Goal: Task Accomplishment & Management: Use online tool/utility

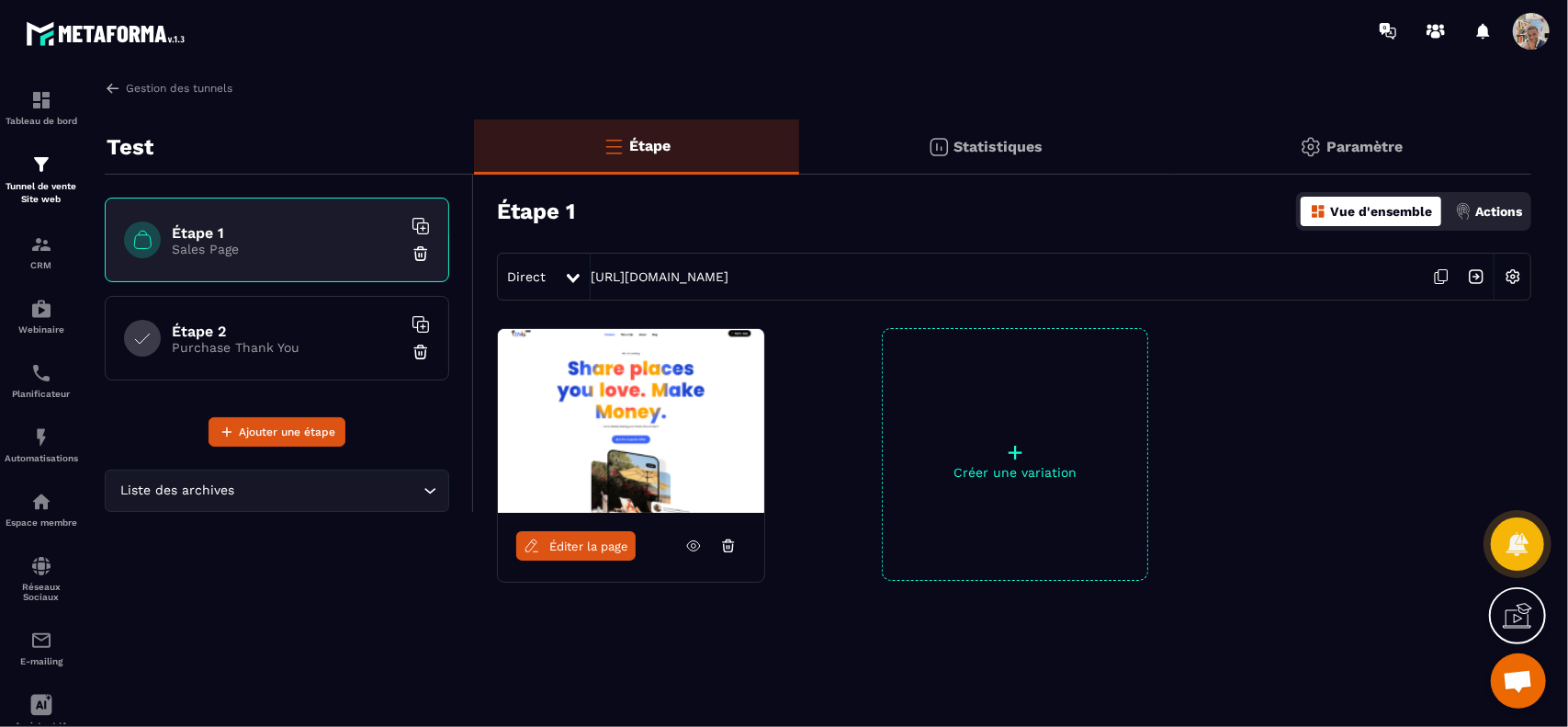
click at [1439, 281] on icon at bounding box center [1441, 276] width 35 height 35
click at [574, 276] on icon at bounding box center [573, 278] width 13 height 9
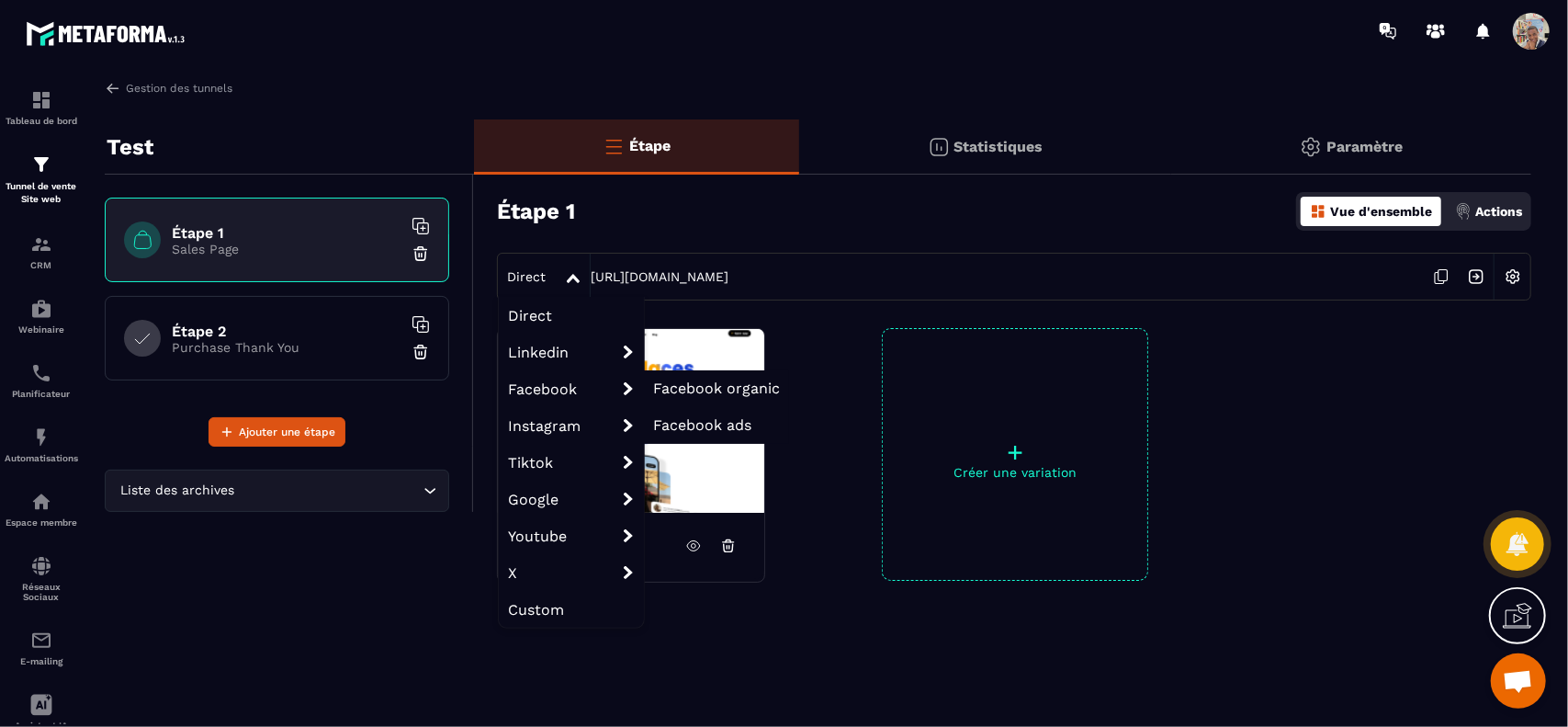
click at [542, 387] on span "Facebook" at bounding box center [571, 388] width 145 height 37
click at [679, 385] on span "Facebook organic" at bounding box center [717, 387] width 127 height 17
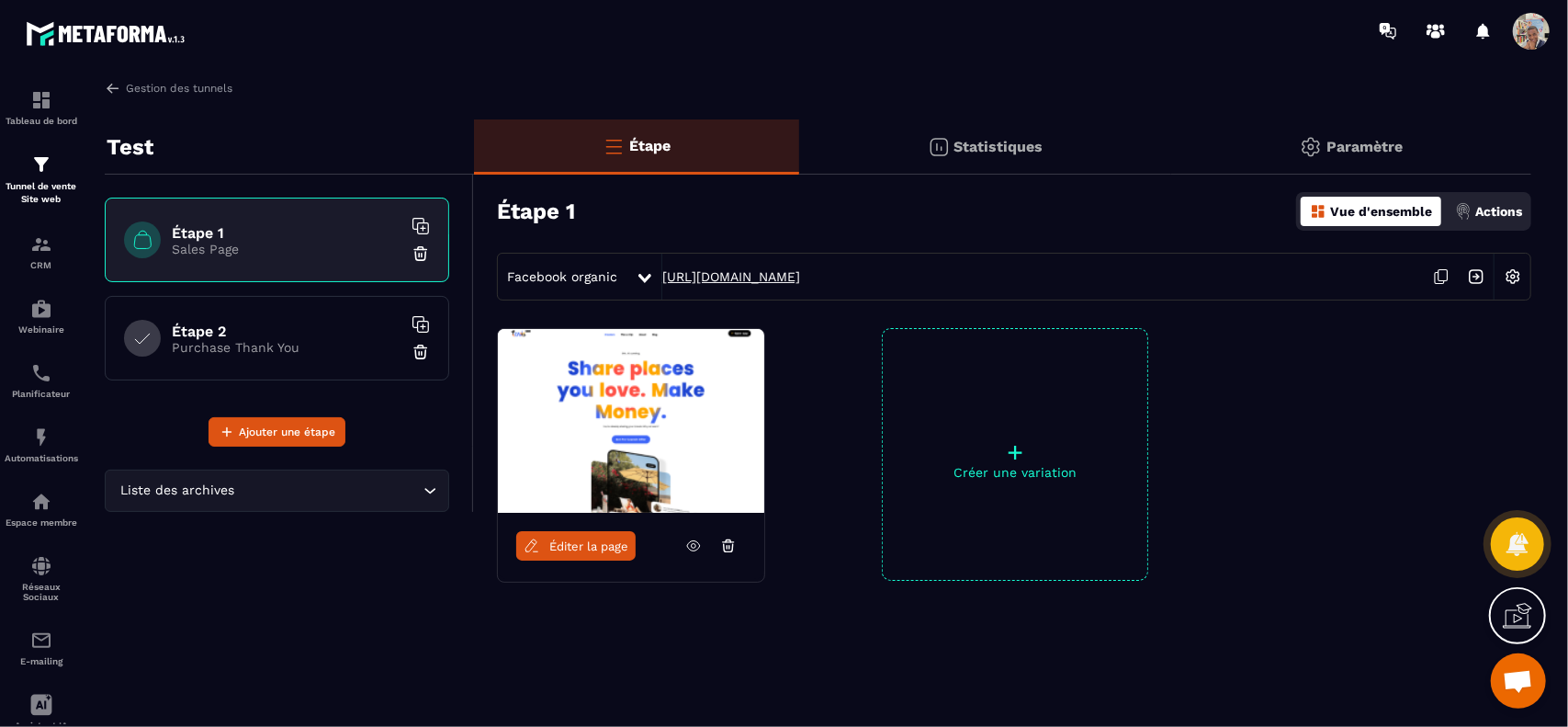
click at [800, 273] on link "[URL][DOMAIN_NAME]" at bounding box center [732, 276] width 138 height 15
click at [639, 277] on icon at bounding box center [645, 278] width 13 height 9
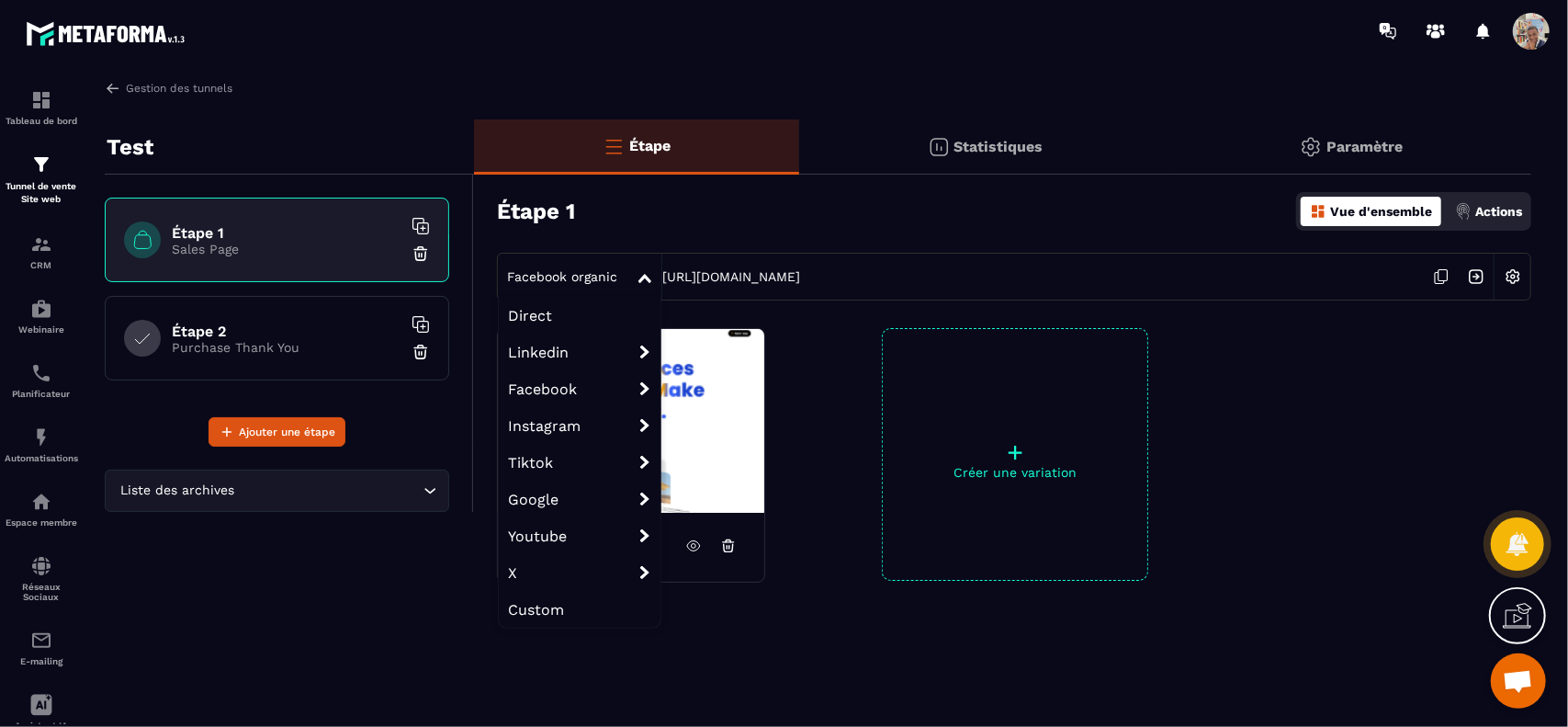
click at [624, 317] on span "Direct" at bounding box center [580, 315] width 162 height 37
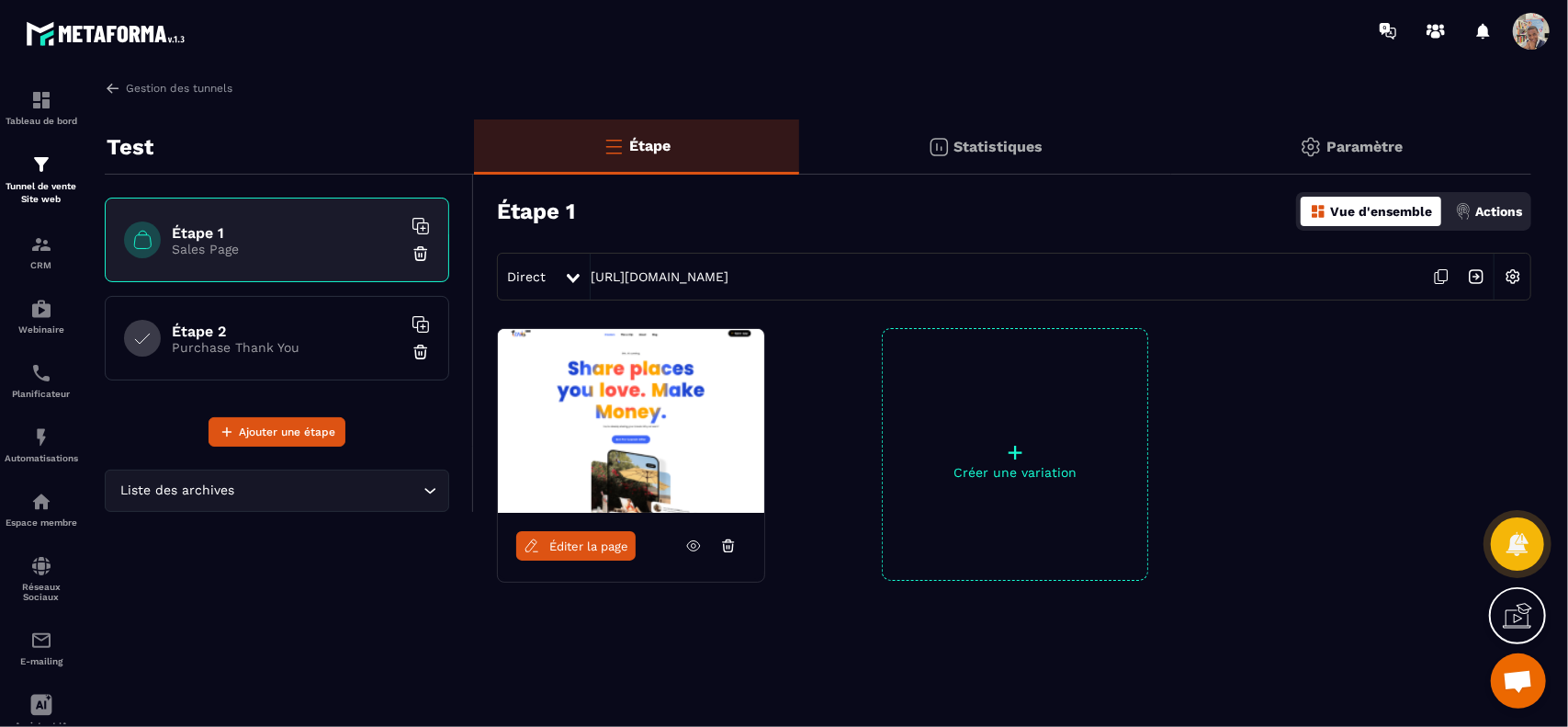
click at [1228, 350] on div "Éditer la page + Créer une variation" at bounding box center [1002, 500] width 1057 height 344
click at [1512, 280] on img at bounding box center [1513, 276] width 35 height 35
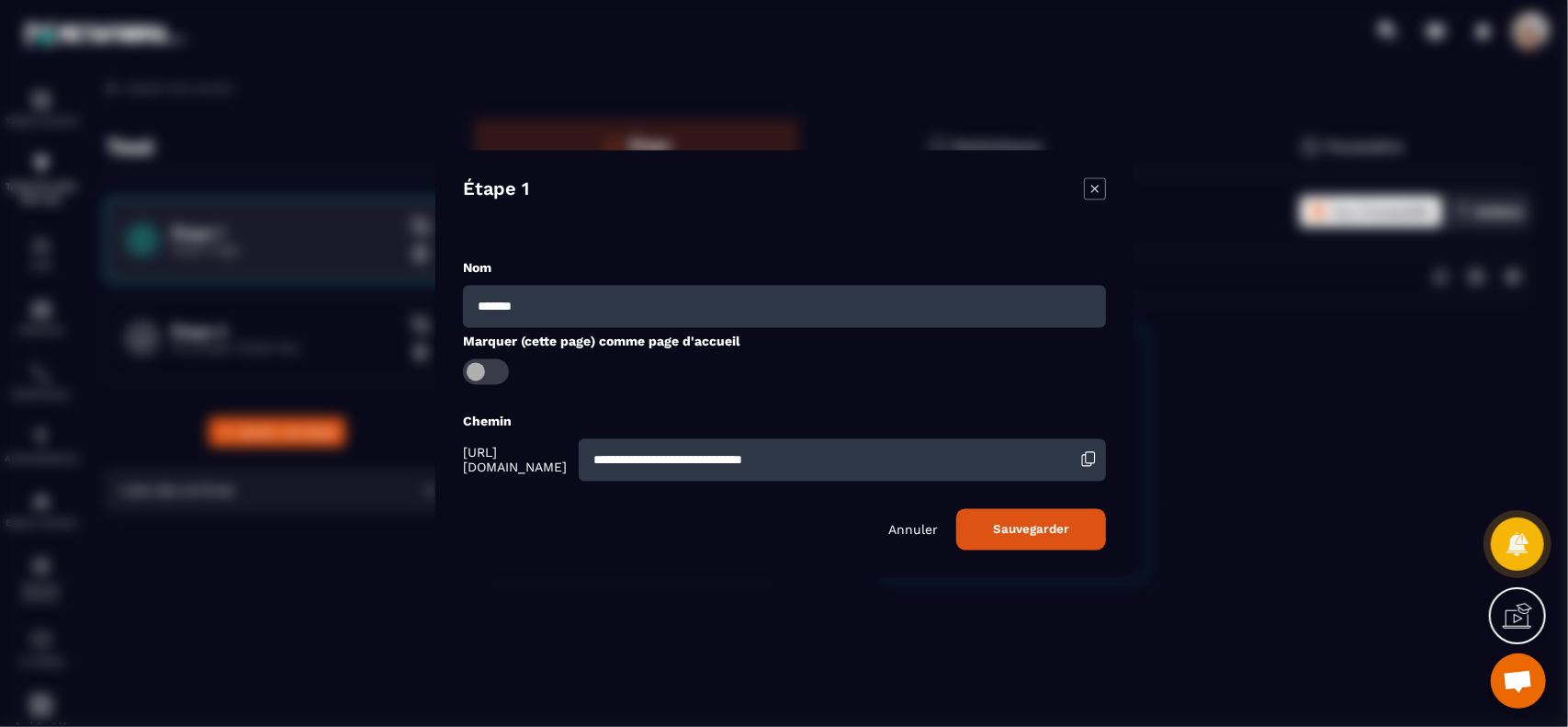
click at [908, 459] on input "**********" at bounding box center [841, 459] width 527 height 42
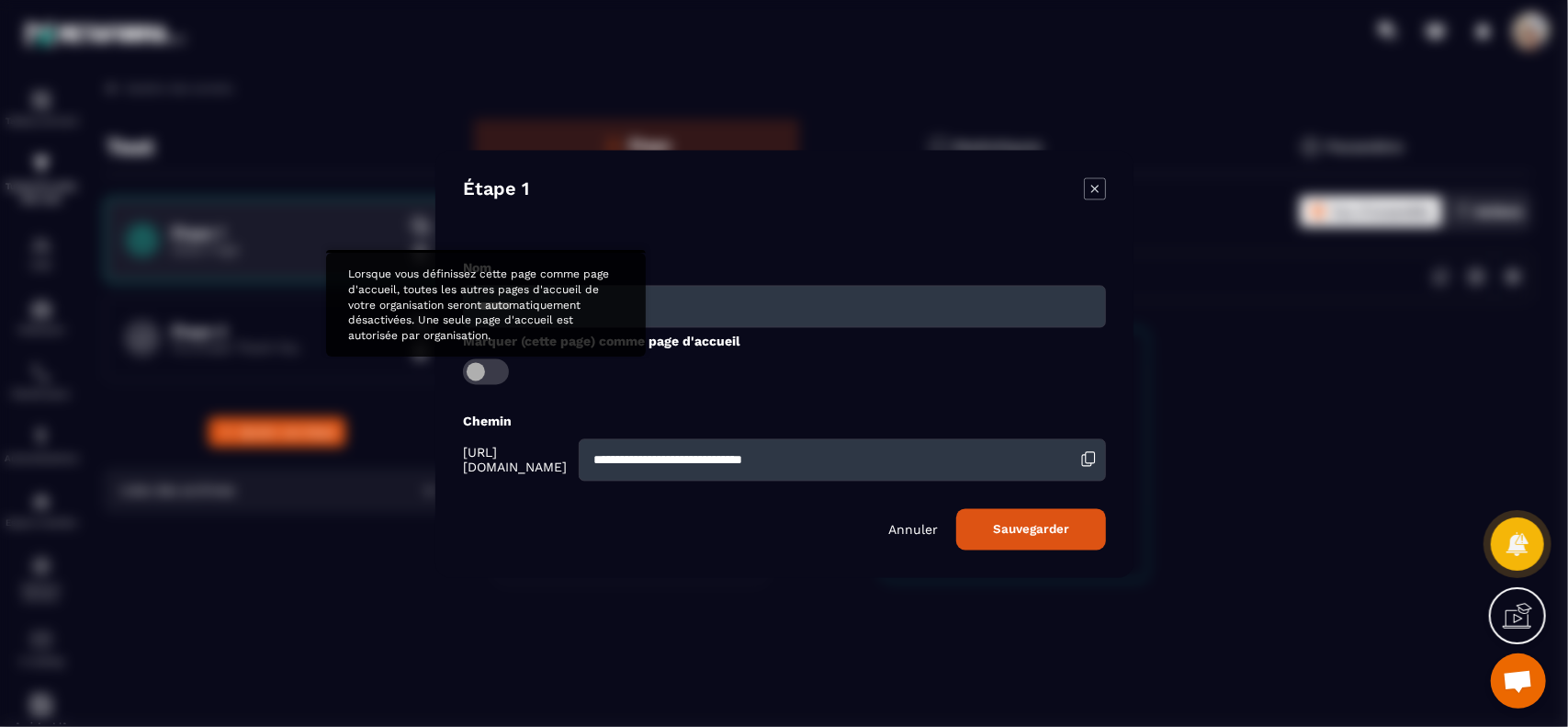
click at [498, 373] on span "Modal window" at bounding box center [486, 371] width 46 height 26
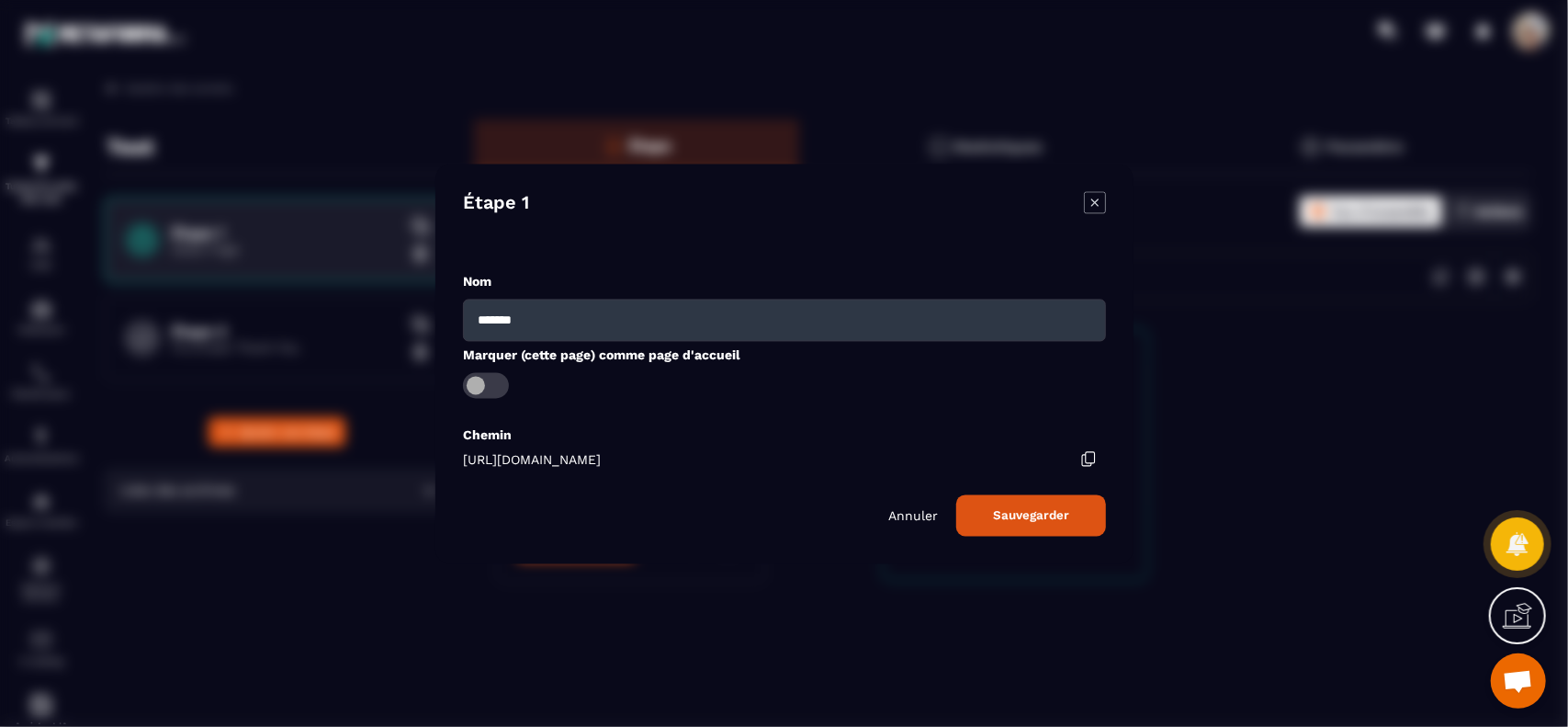
click at [744, 460] on div "[URL][DOMAIN_NAME]" at bounding box center [784, 459] width 643 height 15
drag, startPoint x: 721, startPoint y: 458, endPoint x: 454, endPoint y: 460, distance: 267.0
click at [454, 460] on div "Étape 1 Nom ******* Marquer (cette page) comme page d'accueil Chemin [URL][DOMA…" at bounding box center [784, 364] width 698 height 399
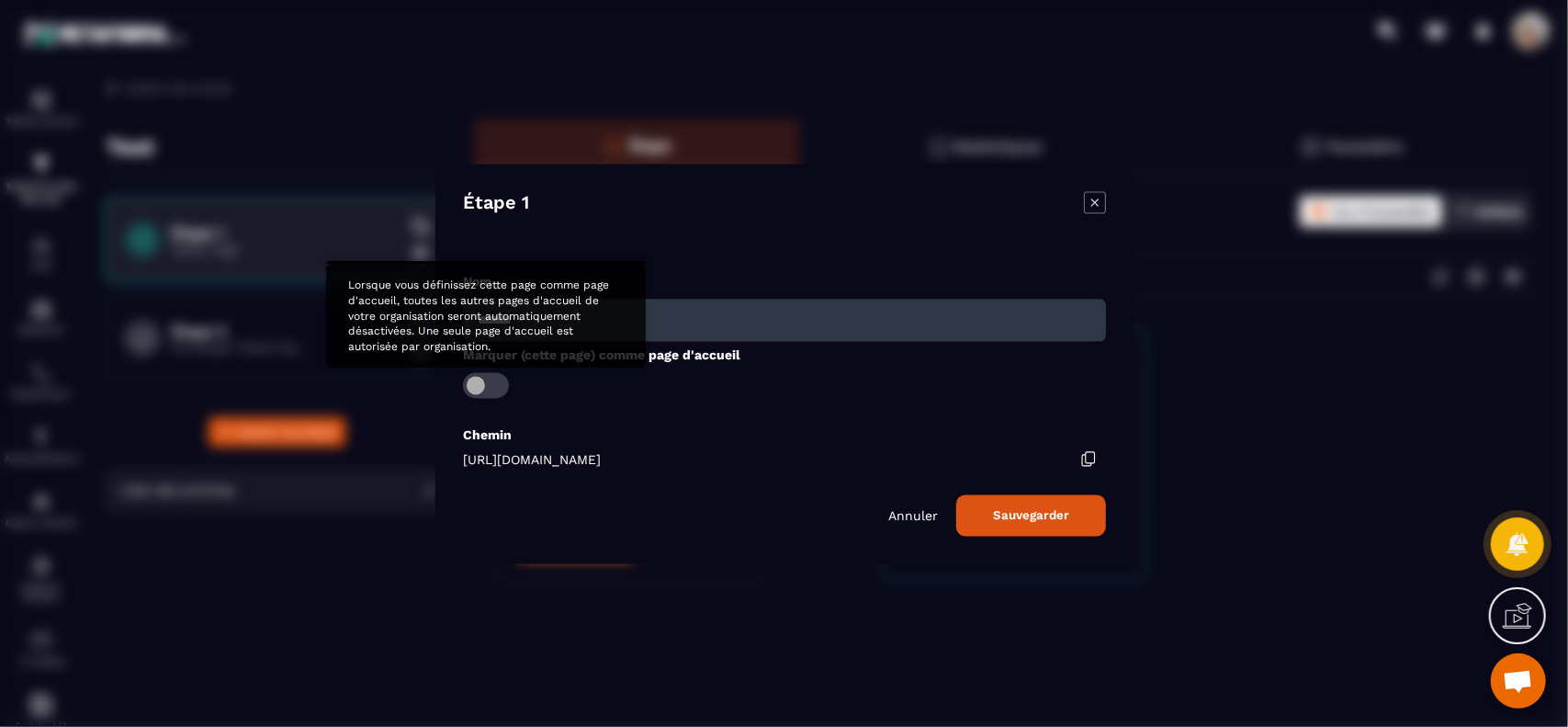
click at [481, 379] on span "Modal window" at bounding box center [486, 385] width 46 height 26
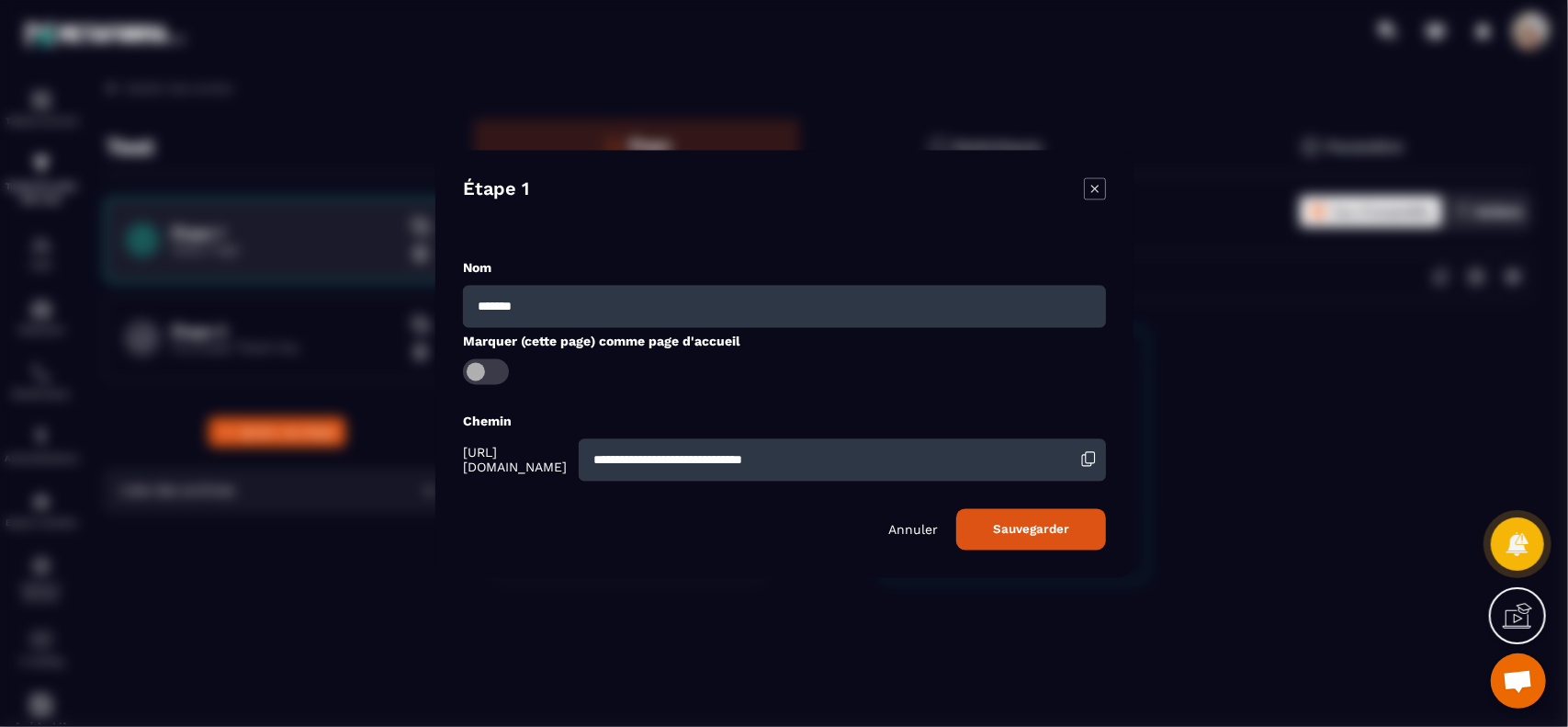
click at [1003, 530] on button "Sauvegarder" at bounding box center [1031, 528] width 150 height 41
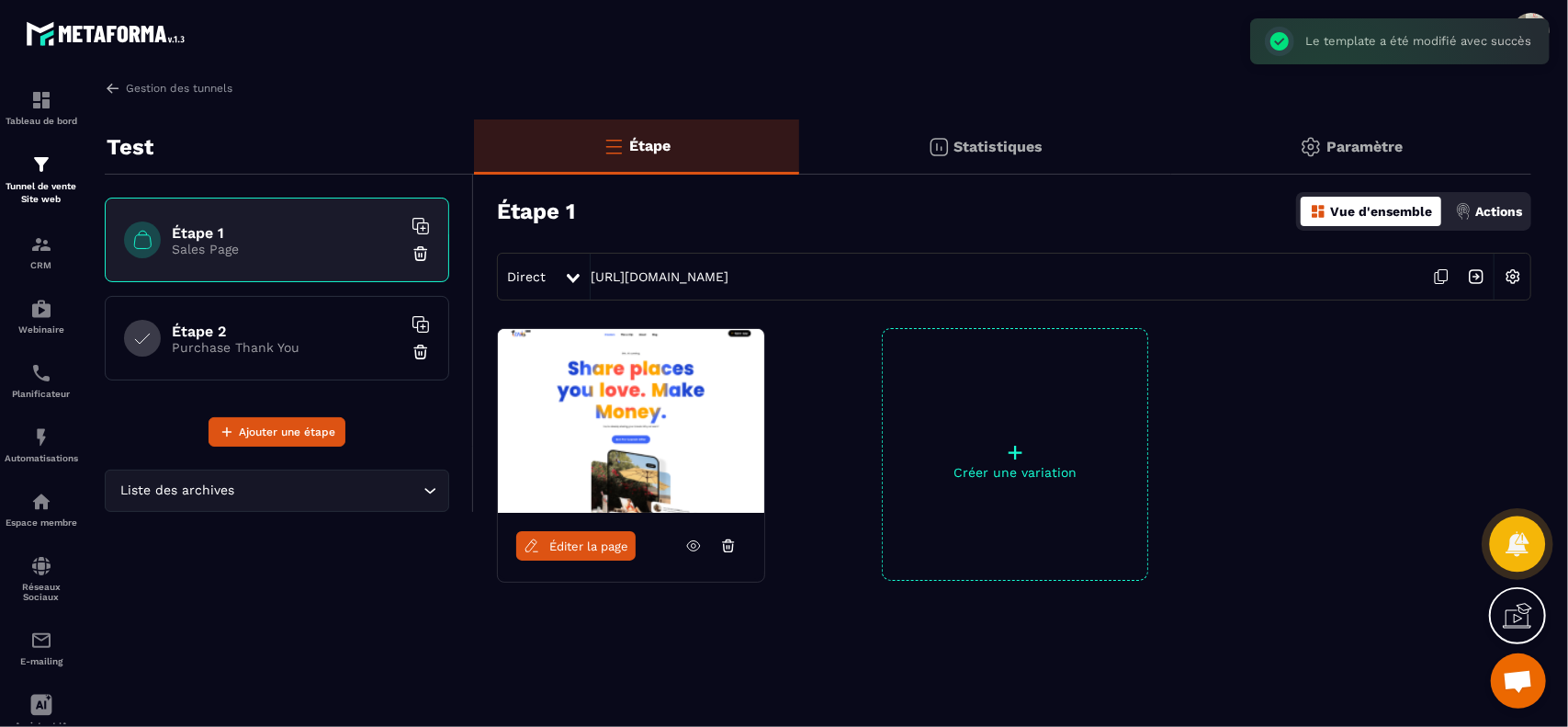
click at [1515, 543] on icon at bounding box center [1516, 543] width 23 height 25
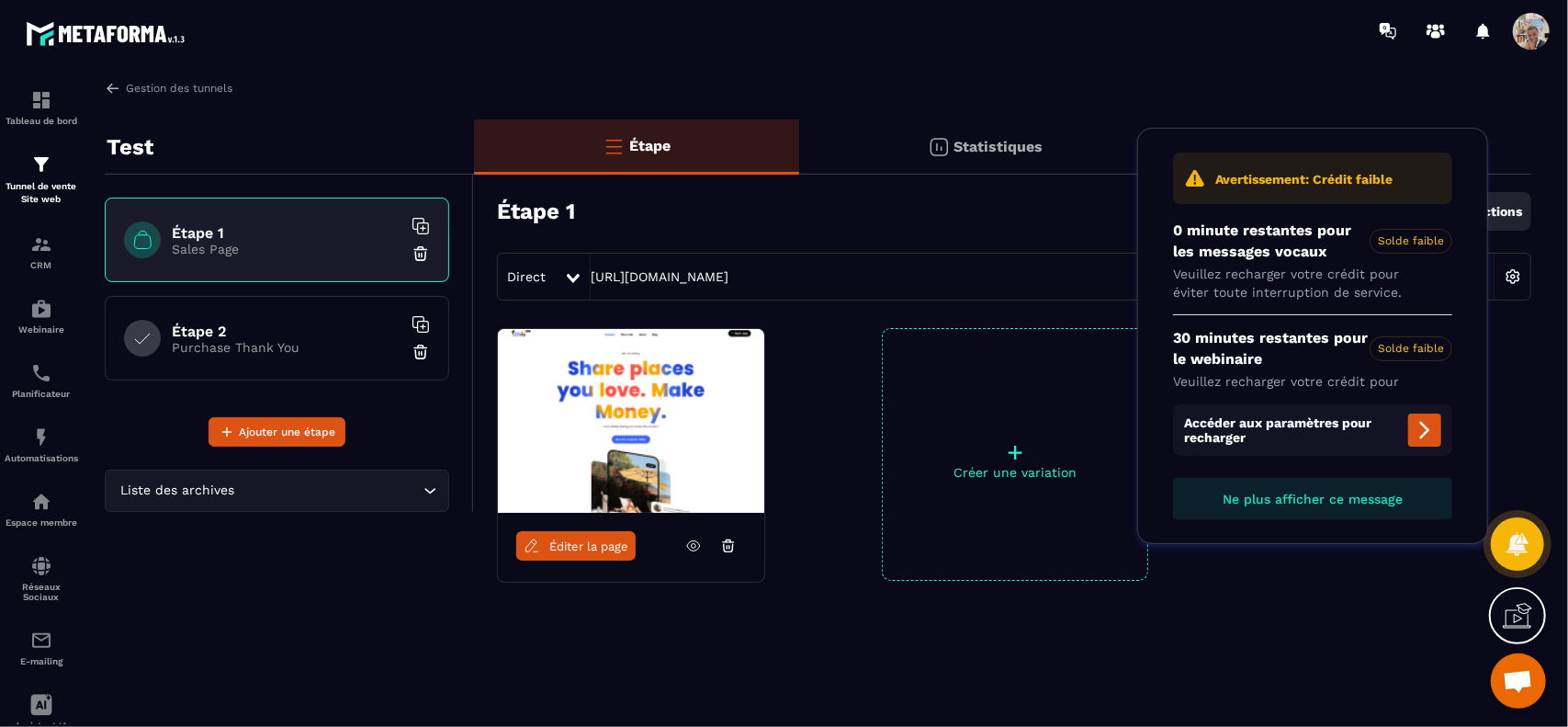
click at [1515, 677] on span "Ouvrir le chat" at bounding box center [1517, 683] width 30 height 26
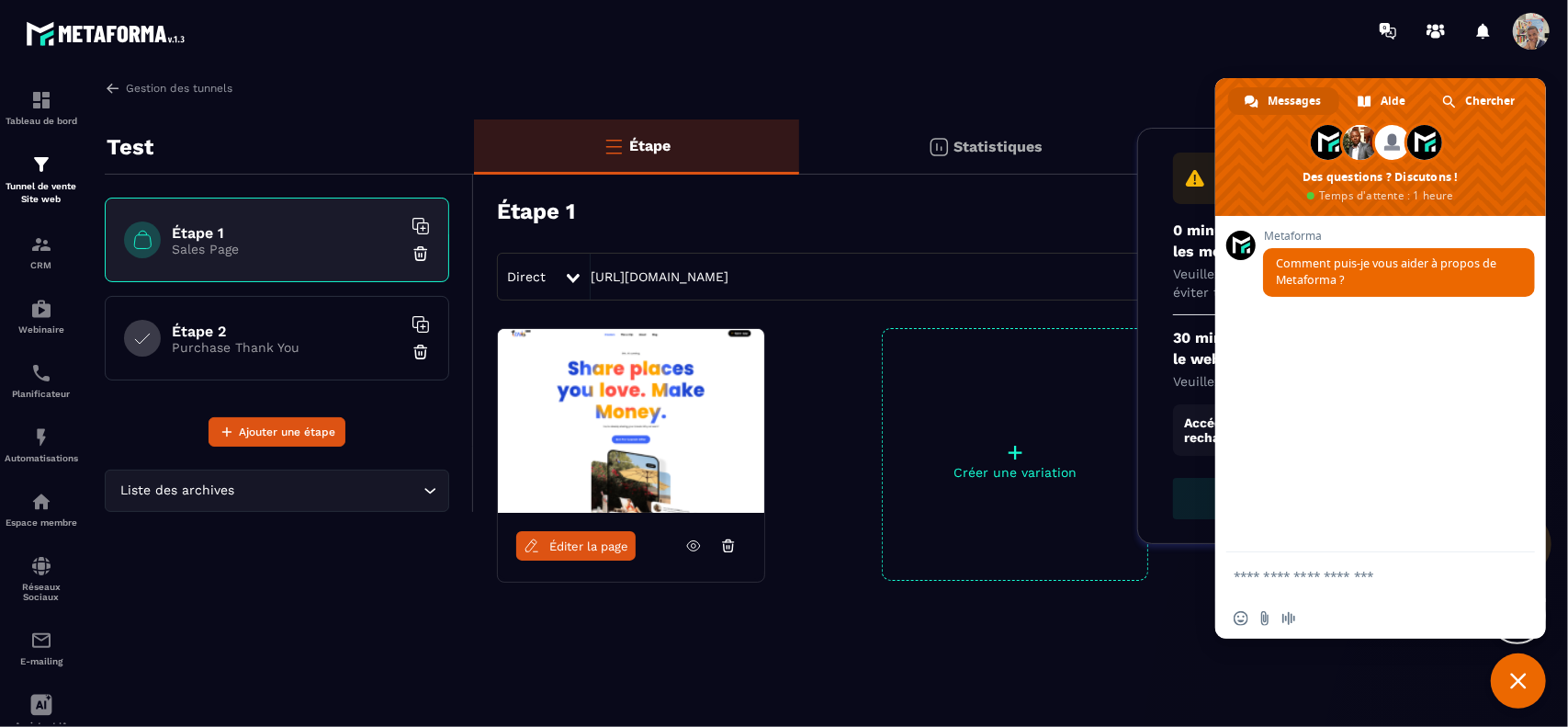
click at [1337, 574] on textarea "Entrez votre message..." at bounding box center [1360, 576] width 253 height 17
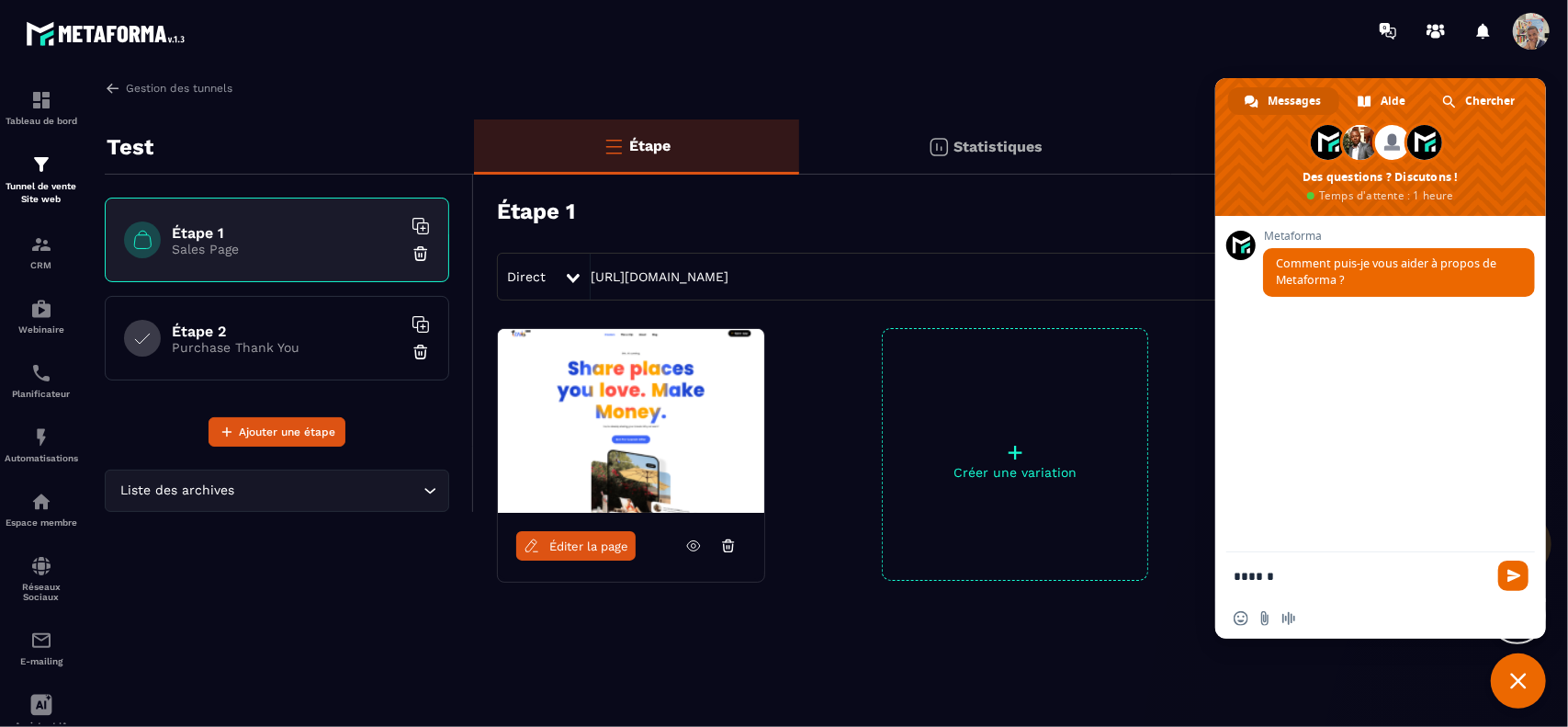
type textarea "*******"
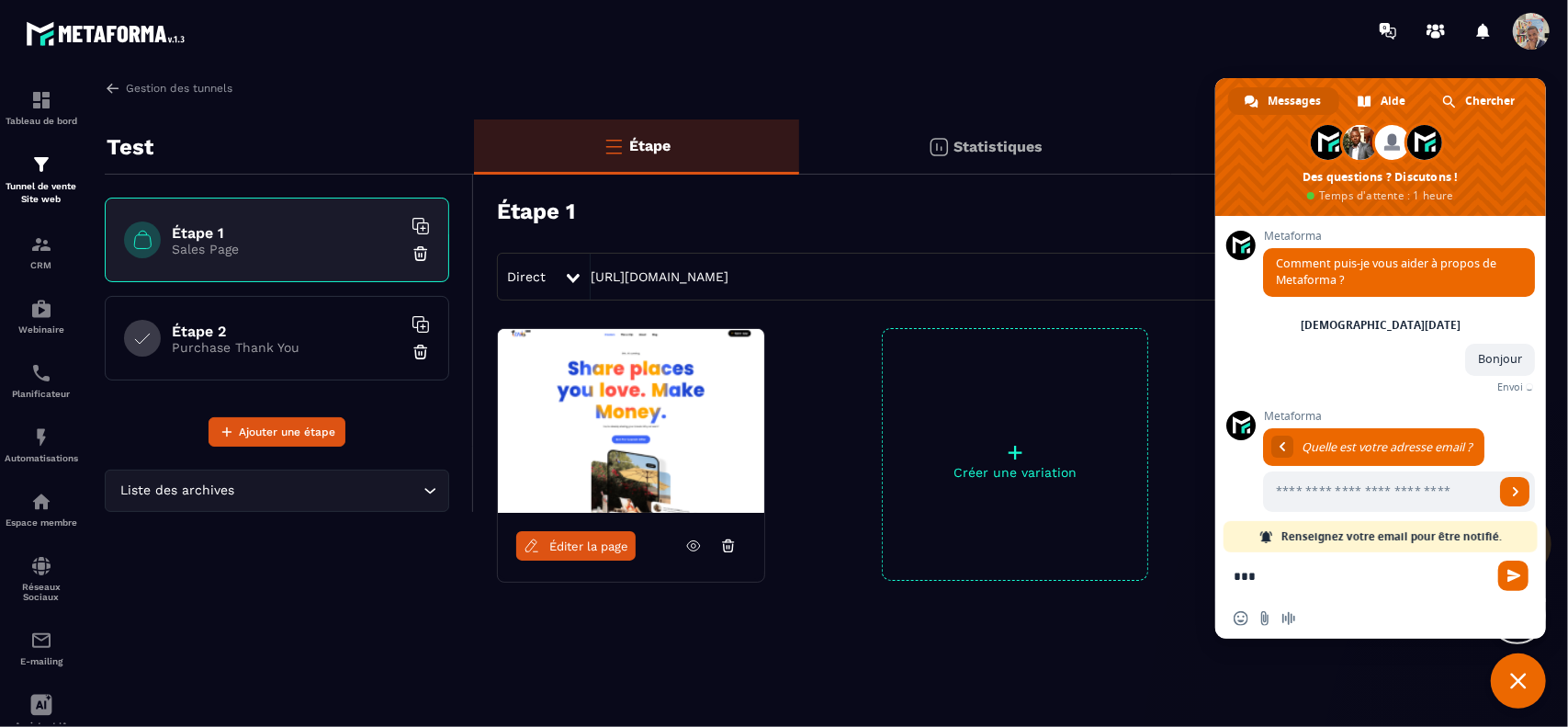
type textarea "***"
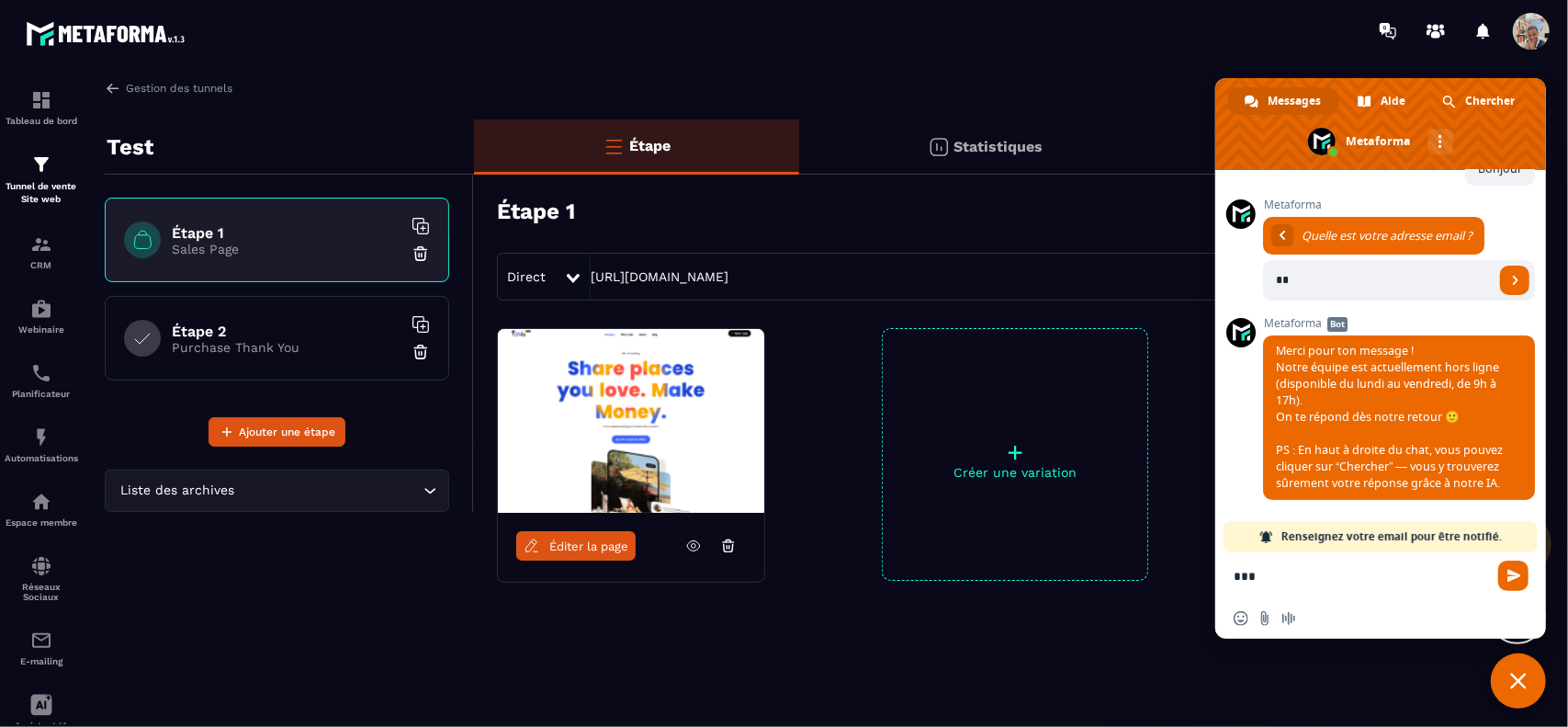
scroll to position [152, 0]
type input "*"
drag, startPoint x: 1322, startPoint y: 567, endPoint x: 1319, endPoint y: 582, distance: 15.3
click at [1319, 582] on form "***" at bounding box center [1360, 577] width 253 height 50
click at [1319, 582] on textarea "***" at bounding box center [1360, 576] width 253 height 17
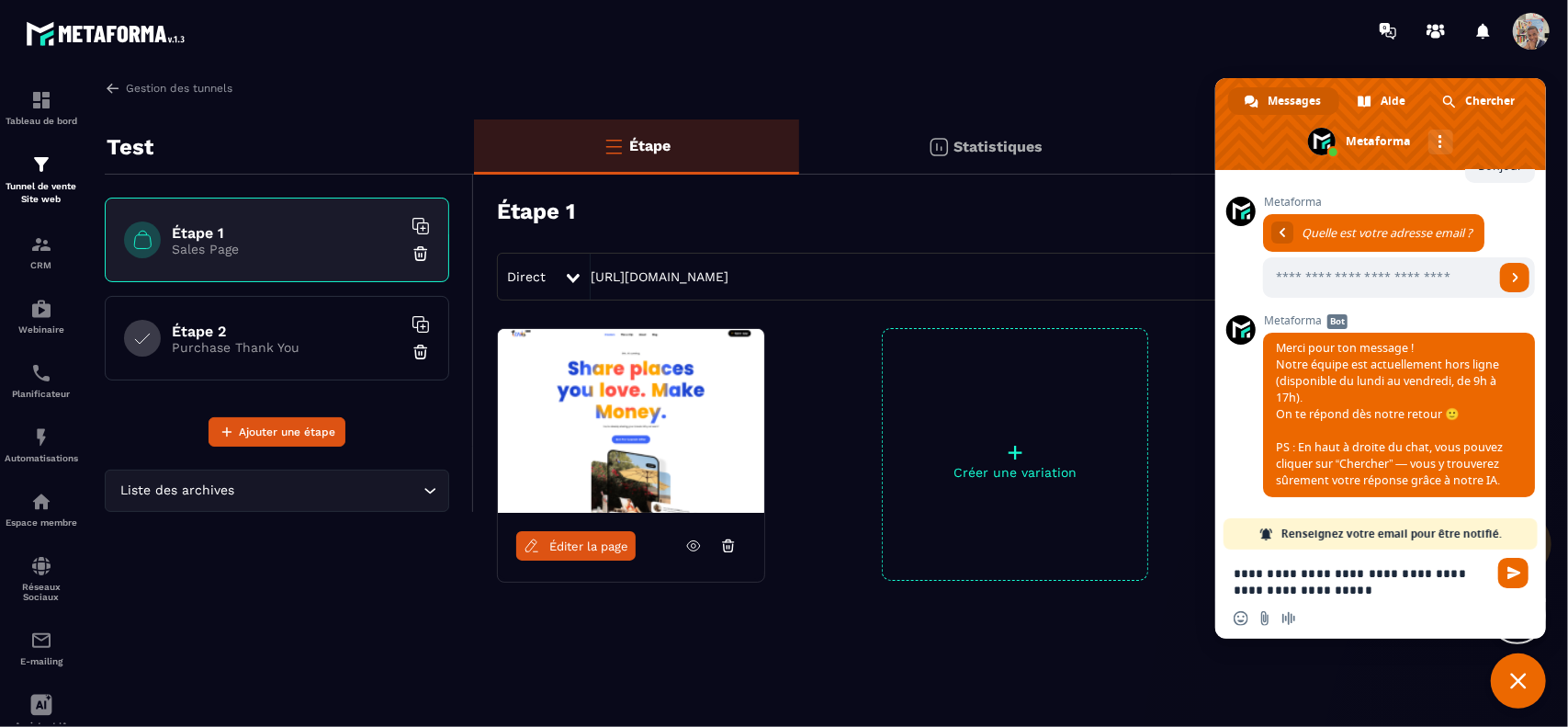
type textarea "**********"
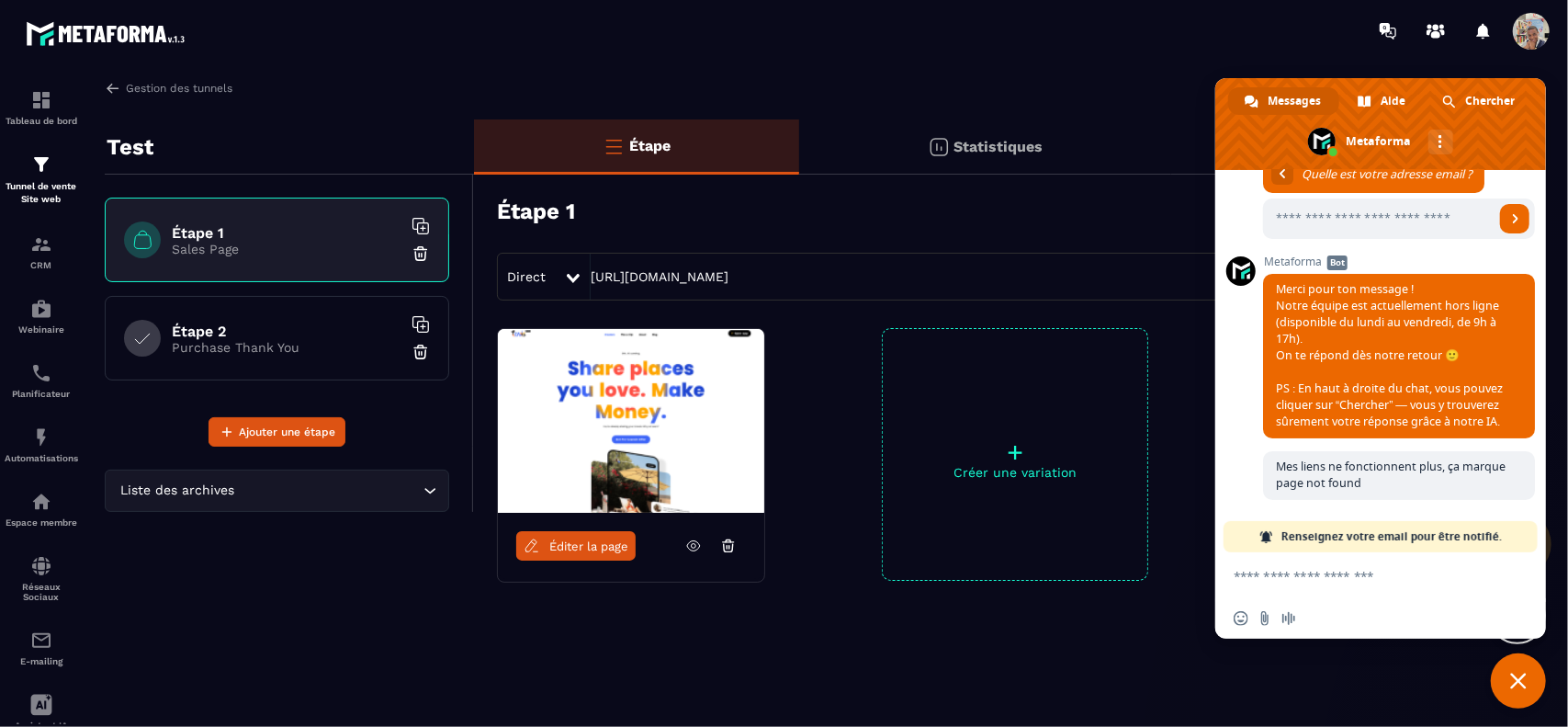
scroll to position [415, 0]
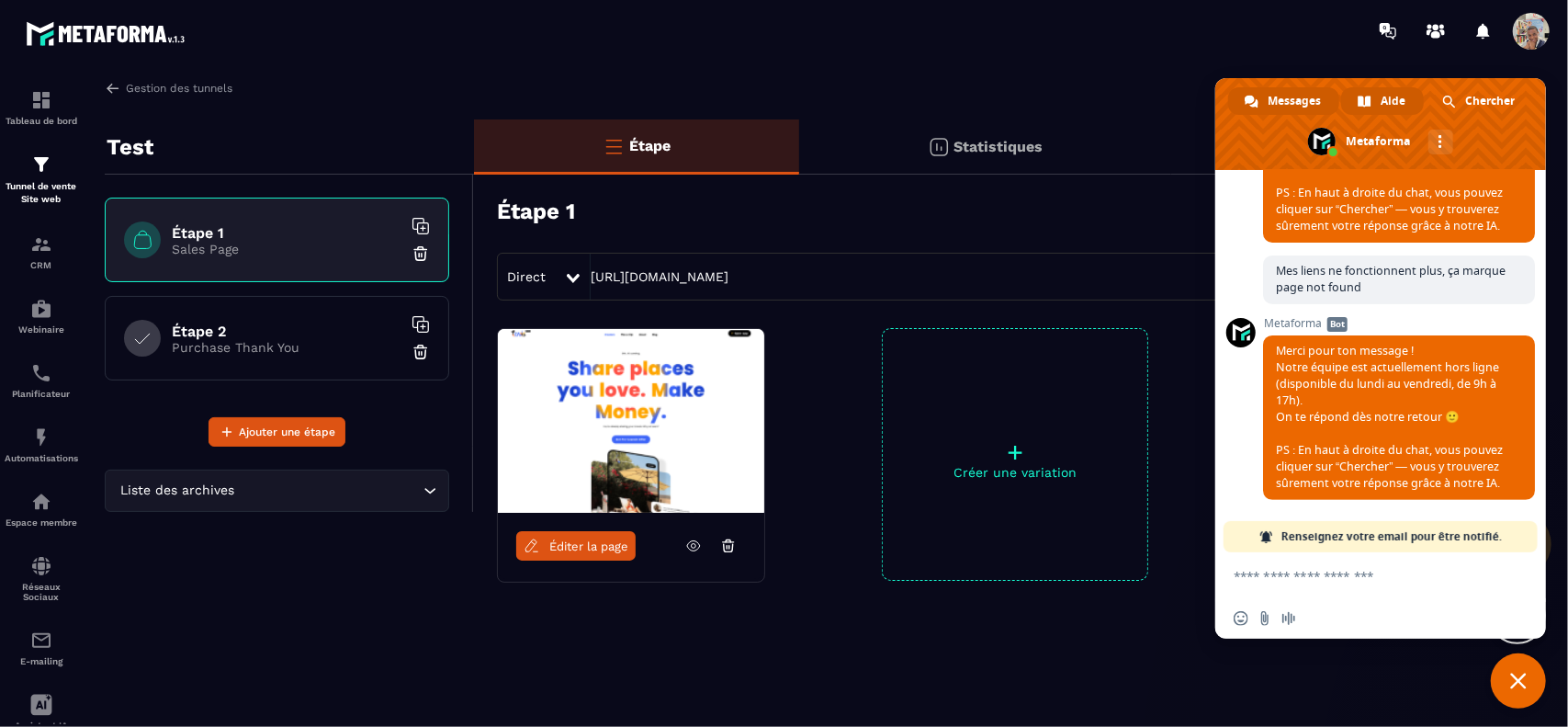
click at [1381, 98] on span "Aide" at bounding box center [1392, 101] width 25 height 28
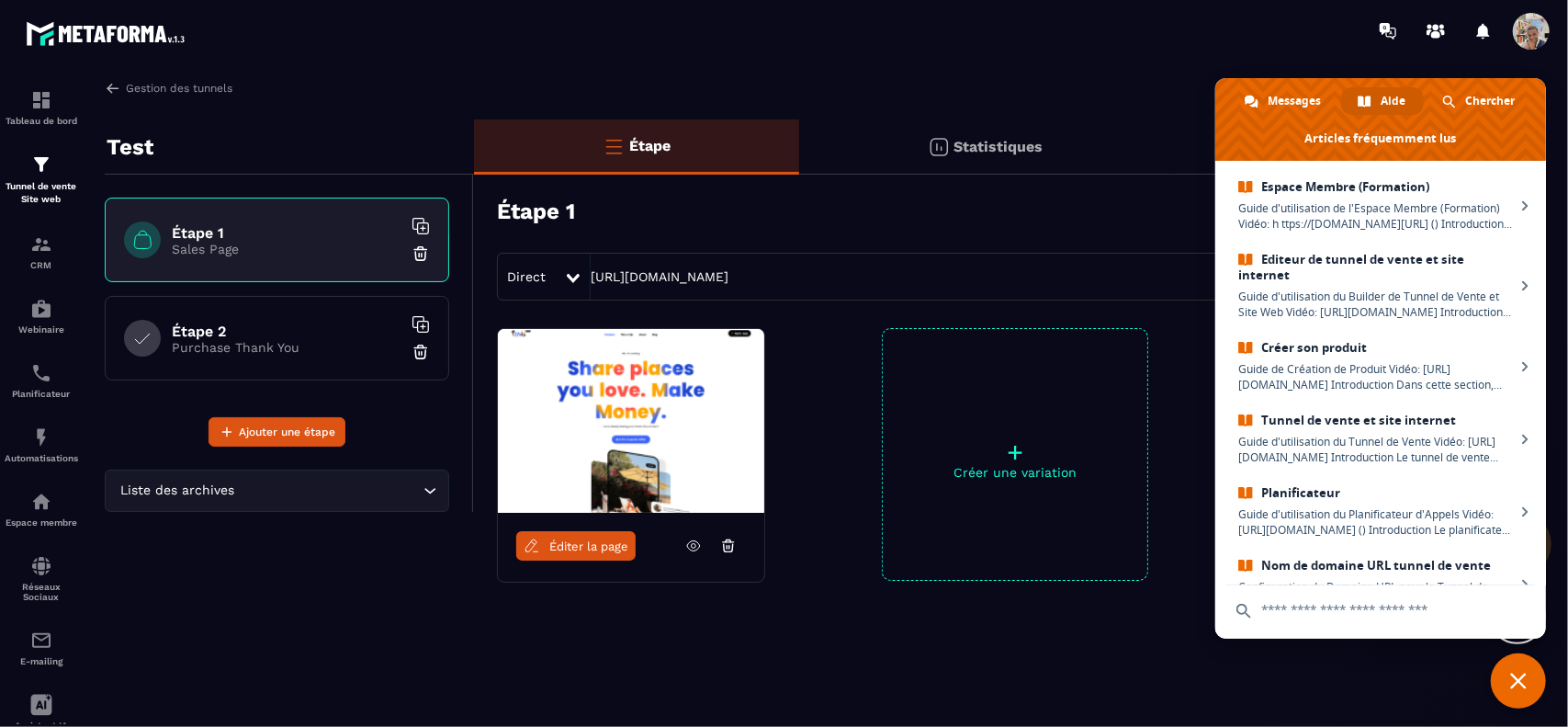
click at [1293, 617] on input "text" at bounding box center [1380, 610] width 308 height 50
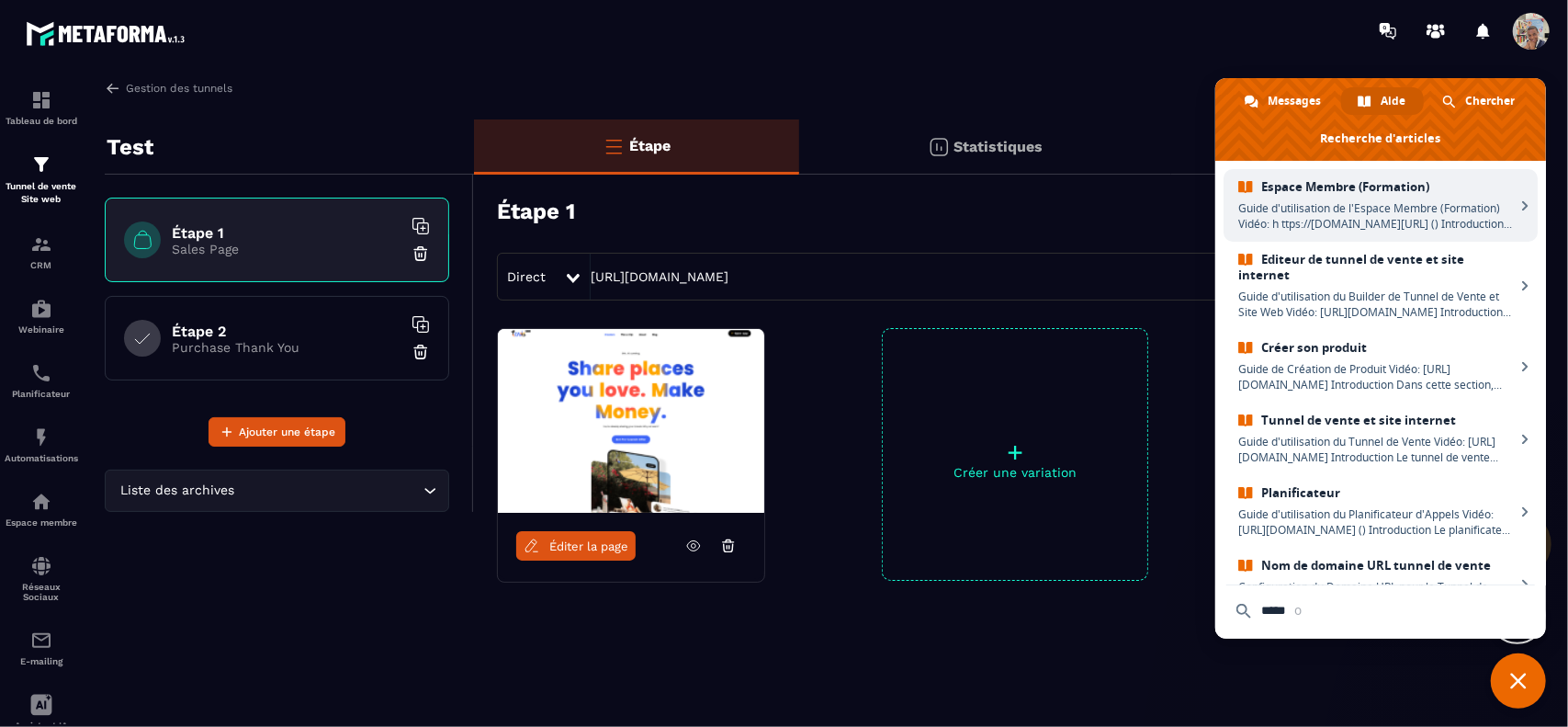
type input "*****"
click at [785, 625] on div "Éditer la page + Créer une variation" at bounding box center [1002, 500] width 1057 height 344
click at [1136, 61] on div at bounding box center [892, 30] width 1352 height 62
click at [43, 102] on img at bounding box center [41, 100] width 22 height 22
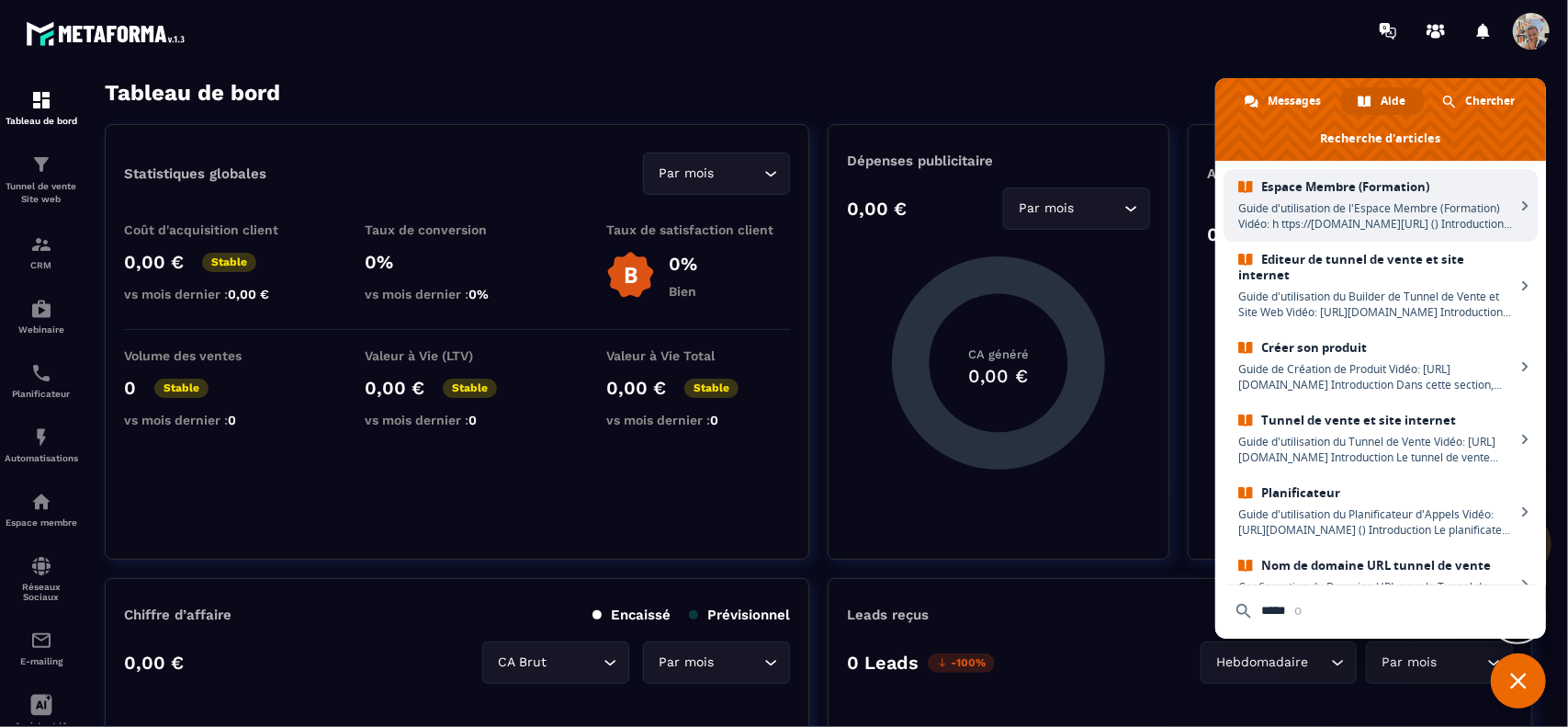
click at [1080, 68] on section "Tableau de bord Tunnel de vente Site web CRM Webinaire Planificateur Automatisa…" at bounding box center [784, 404] width 1568 height 685
click at [1531, 32] on span at bounding box center [1531, 31] width 37 height 37
click at [1491, 28] on icon at bounding box center [1483, 31] width 29 height 29
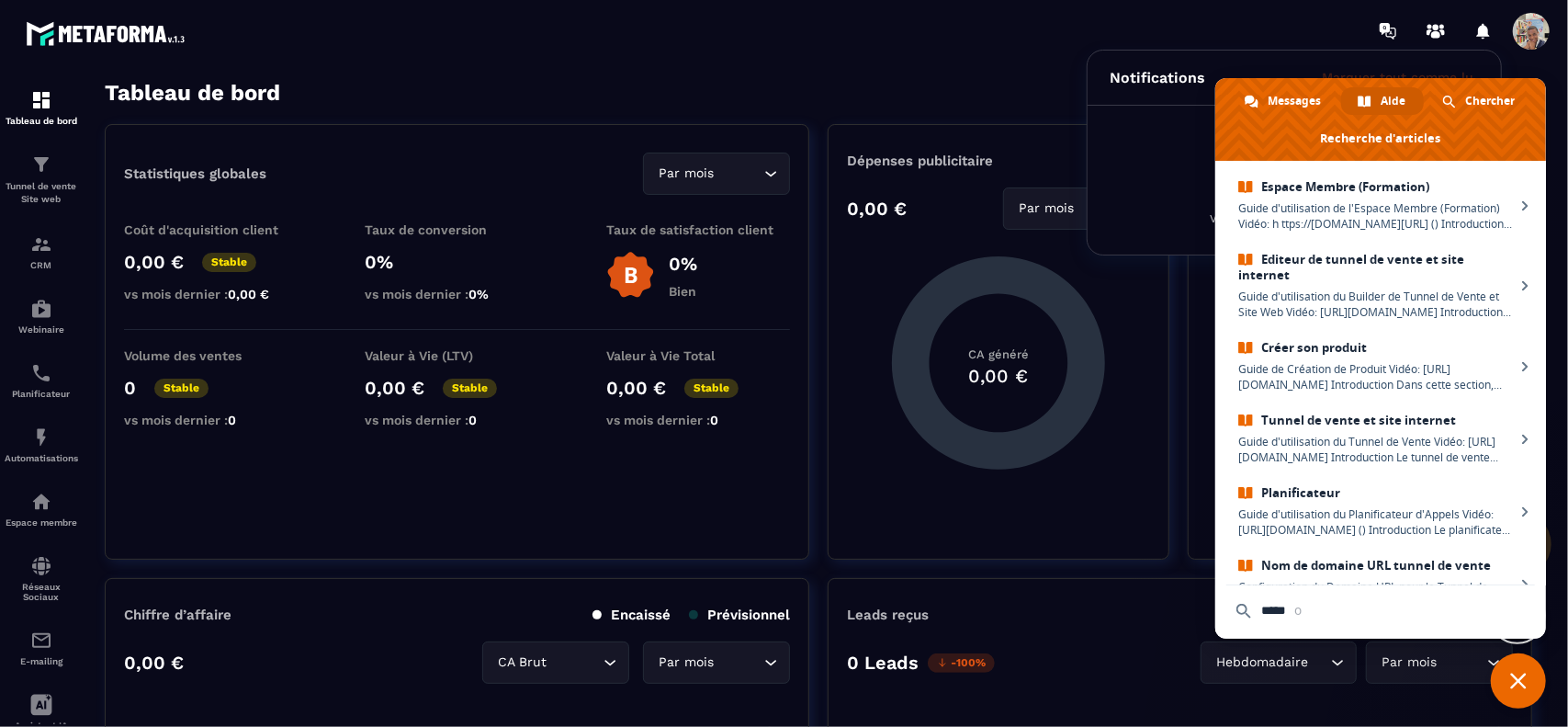
click at [1524, 676] on span "Fermer le chat" at bounding box center [1518, 681] width 17 height 17
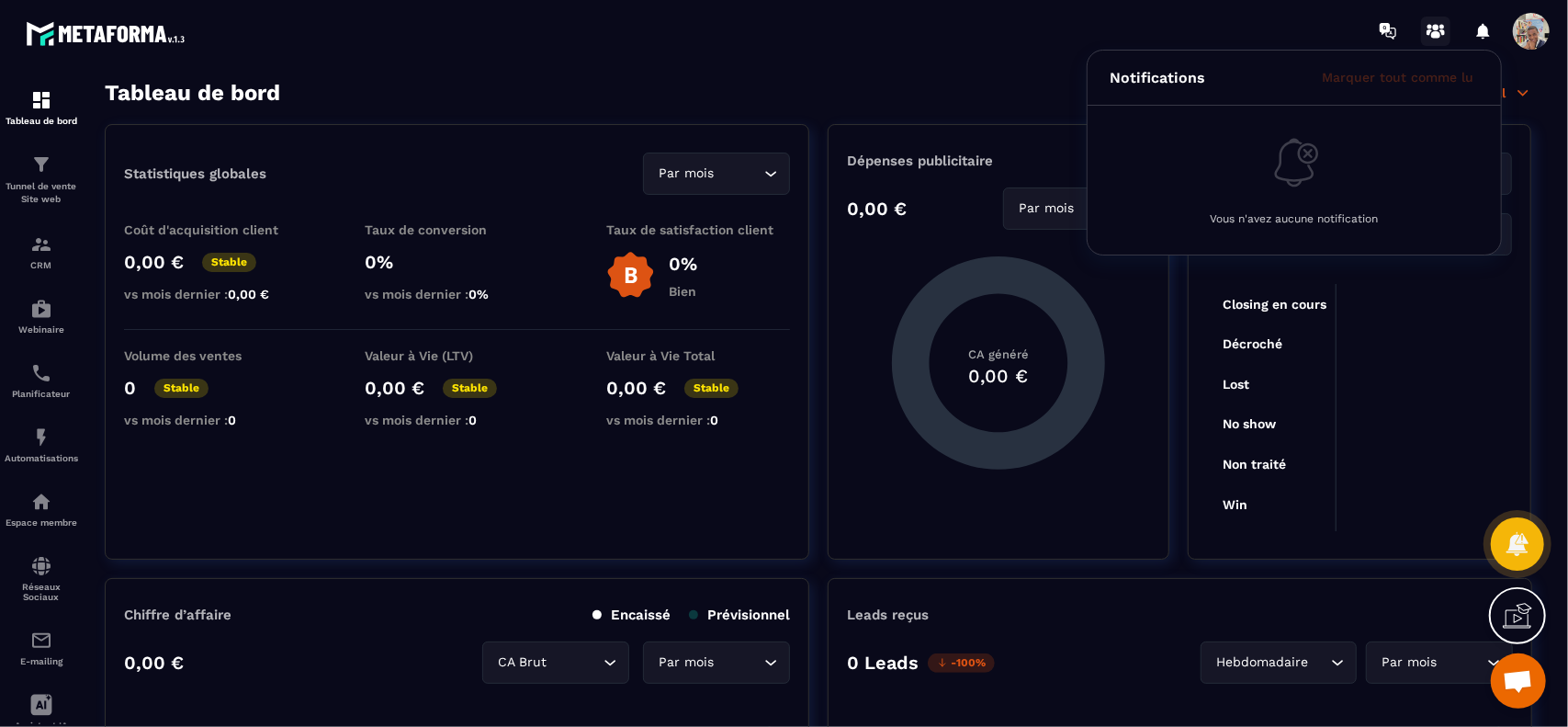
click at [1435, 25] on circle at bounding box center [1435, 27] width 6 height 6
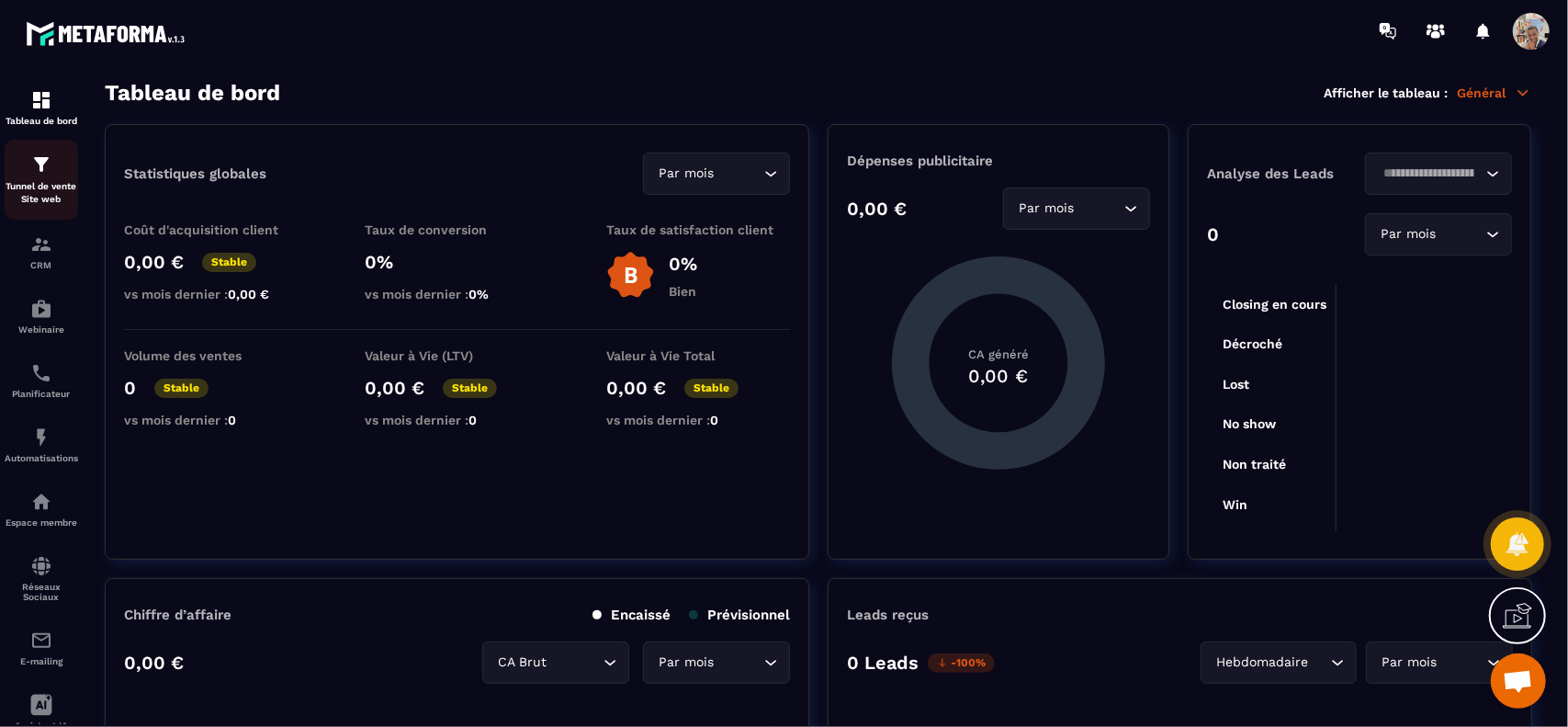
click at [46, 184] on p "Tunnel de vente Site web" at bounding box center [41, 193] width 74 height 26
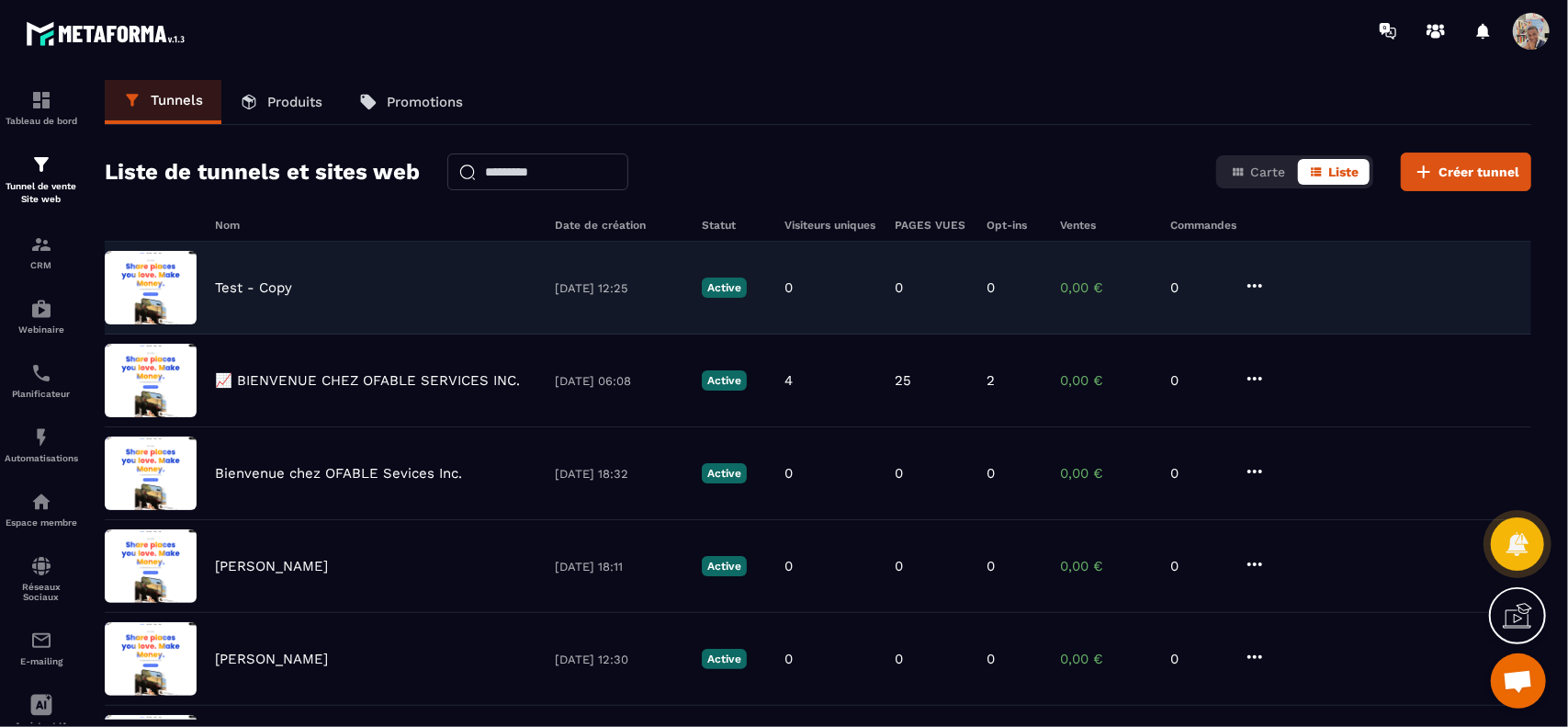
click at [186, 286] on img at bounding box center [151, 287] width 92 height 74
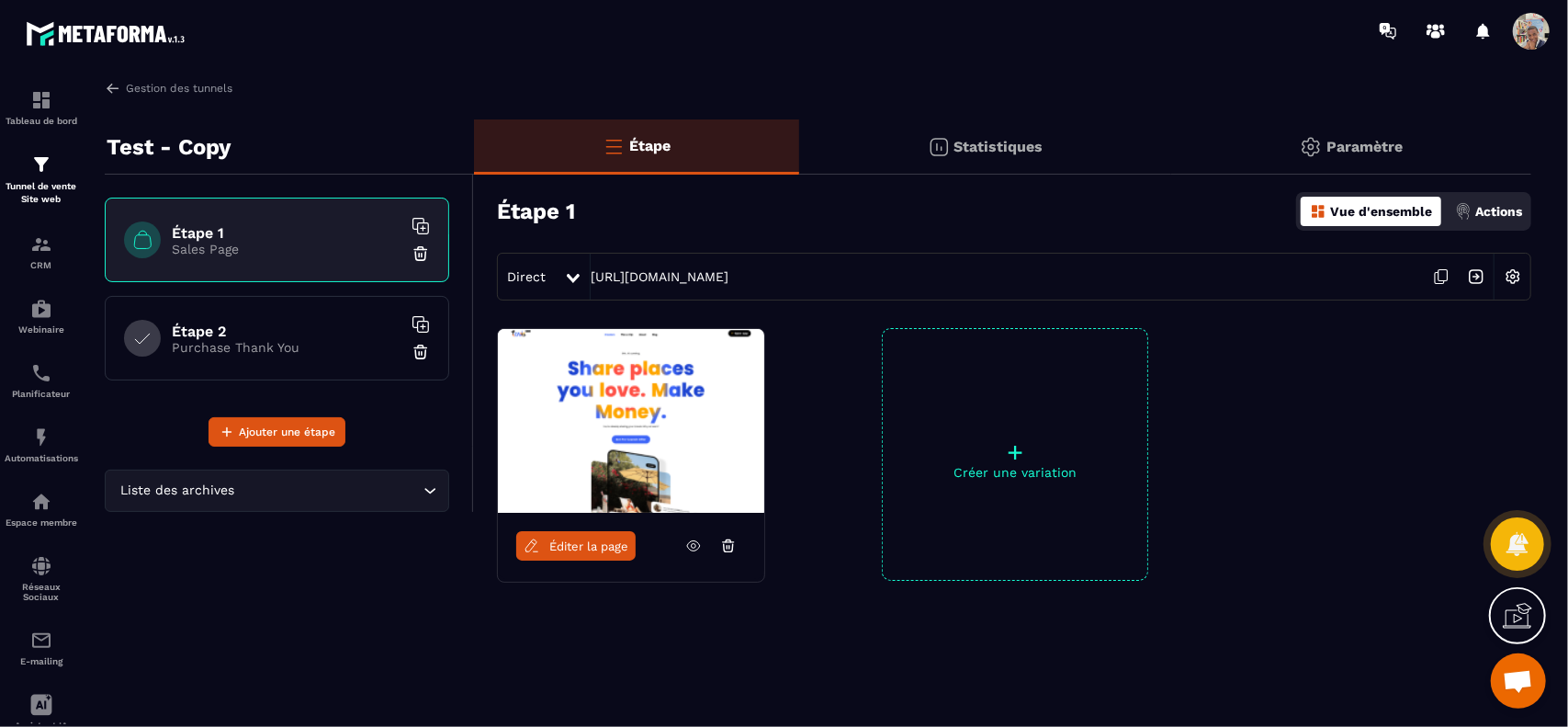
click at [571, 276] on icon at bounding box center [573, 278] width 13 height 9
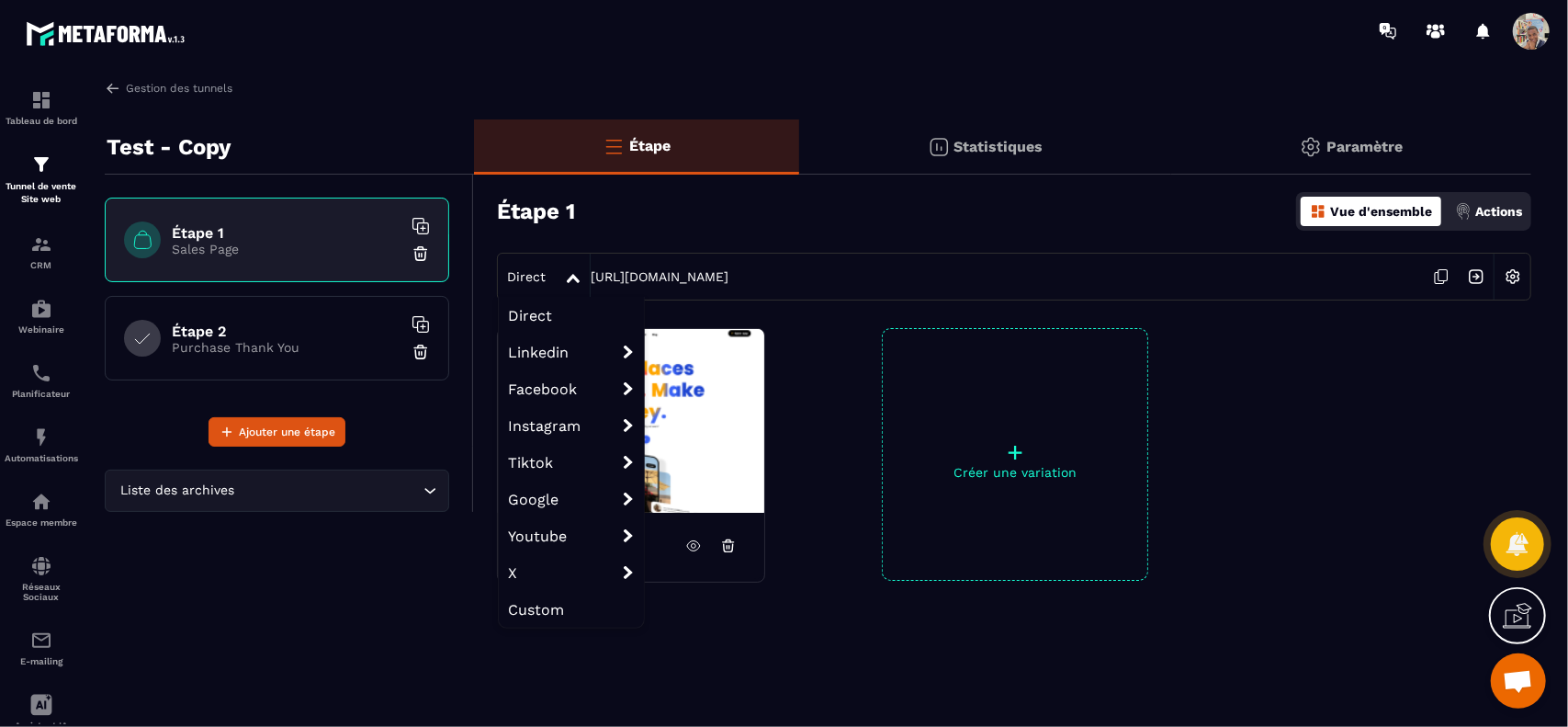
click at [1516, 279] on img at bounding box center [1513, 276] width 35 height 35
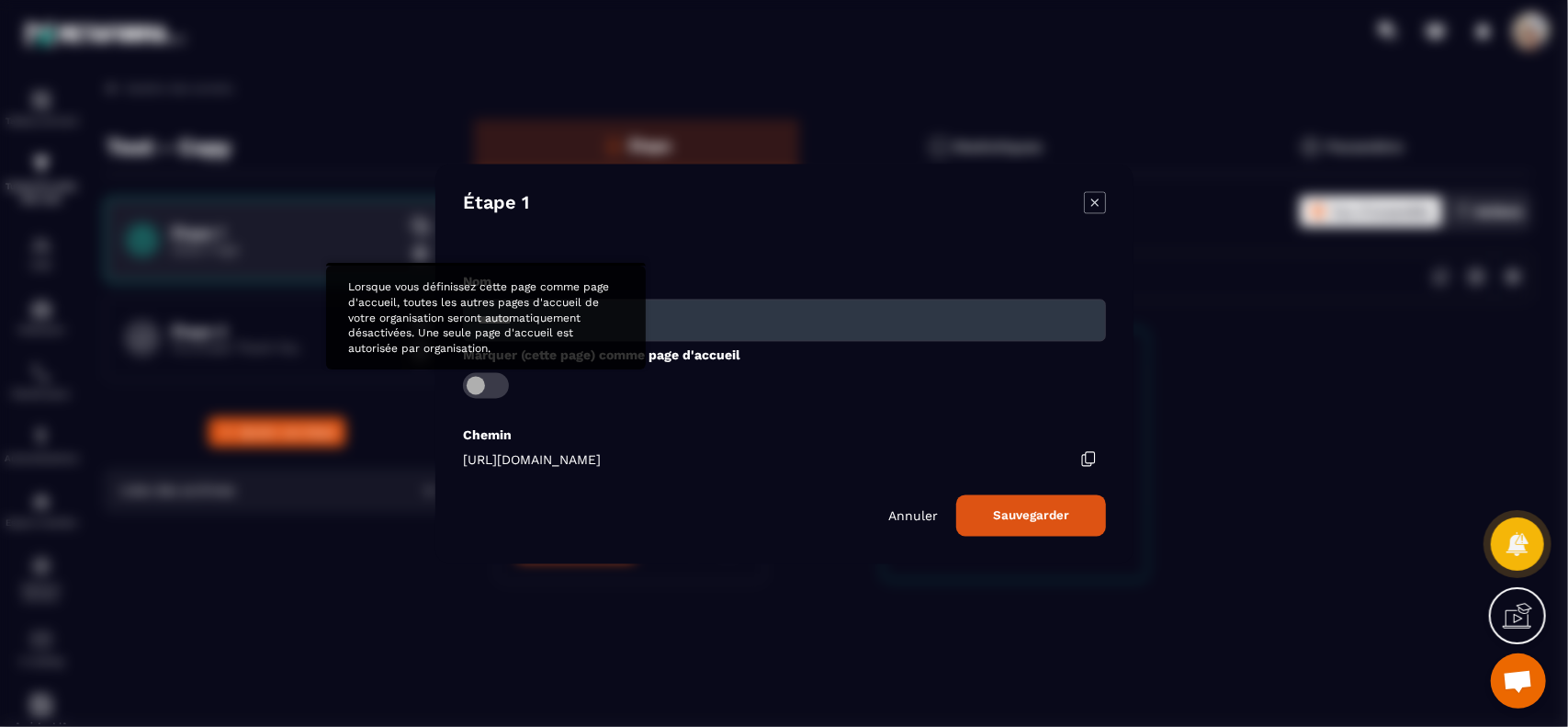
click at [478, 380] on span "Modal window" at bounding box center [486, 385] width 46 height 26
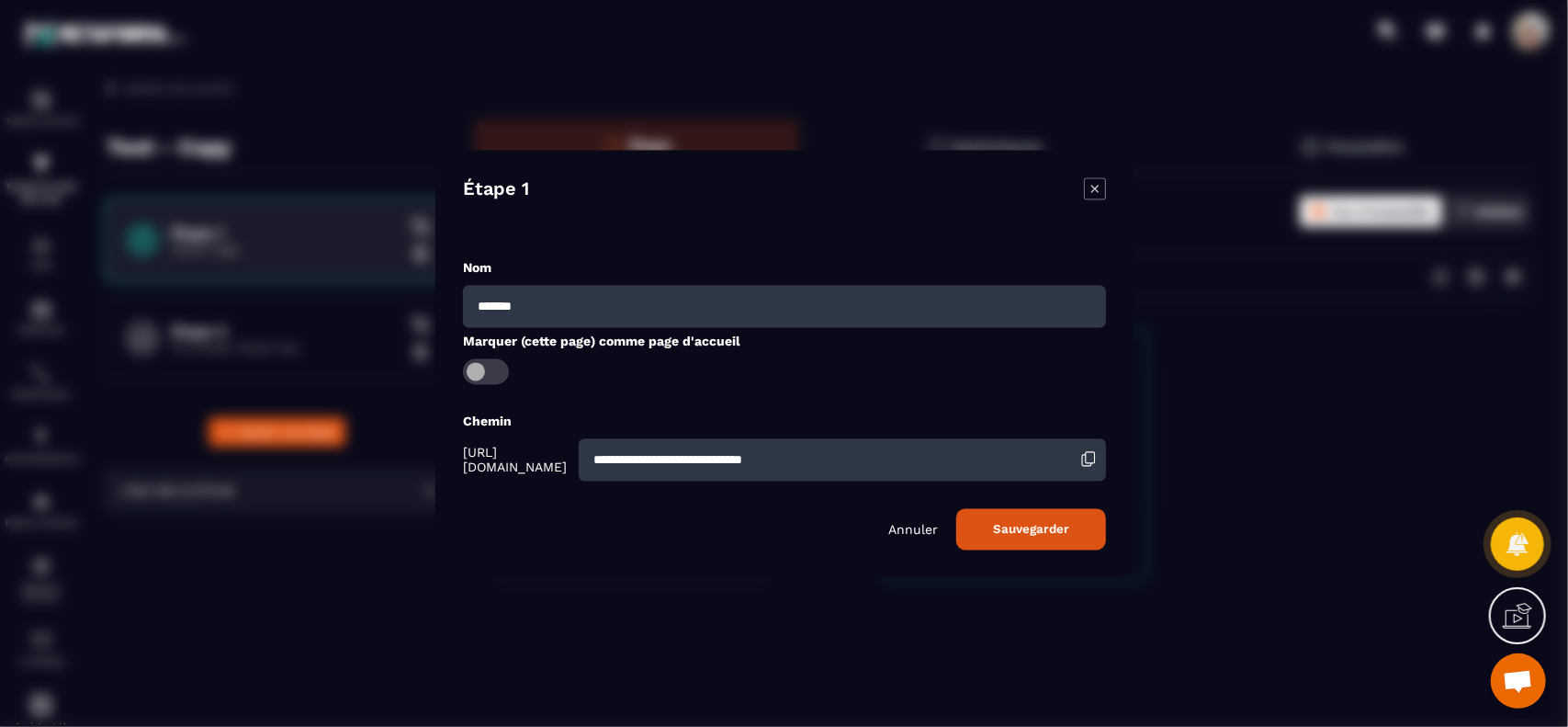
click at [997, 541] on button "Sauvegarder" at bounding box center [1031, 528] width 150 height 41
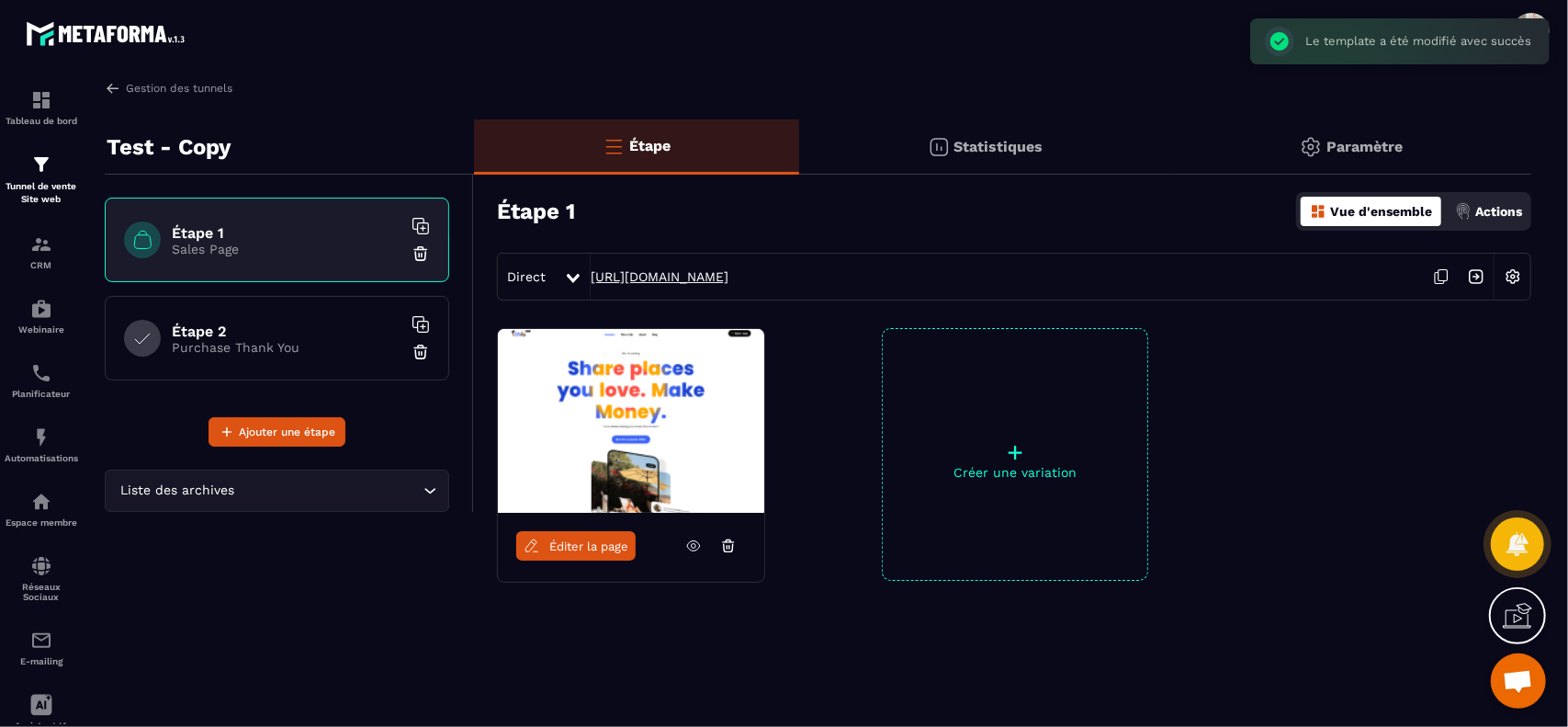
click at [729, 274] on link "[URL][DOMAIN_NAME]" at bounding box center [660, 276] width 138 height 15
click at [285, 344] on p "Purchase Thank You" at bounding box center [287, 347] width 230 height 15
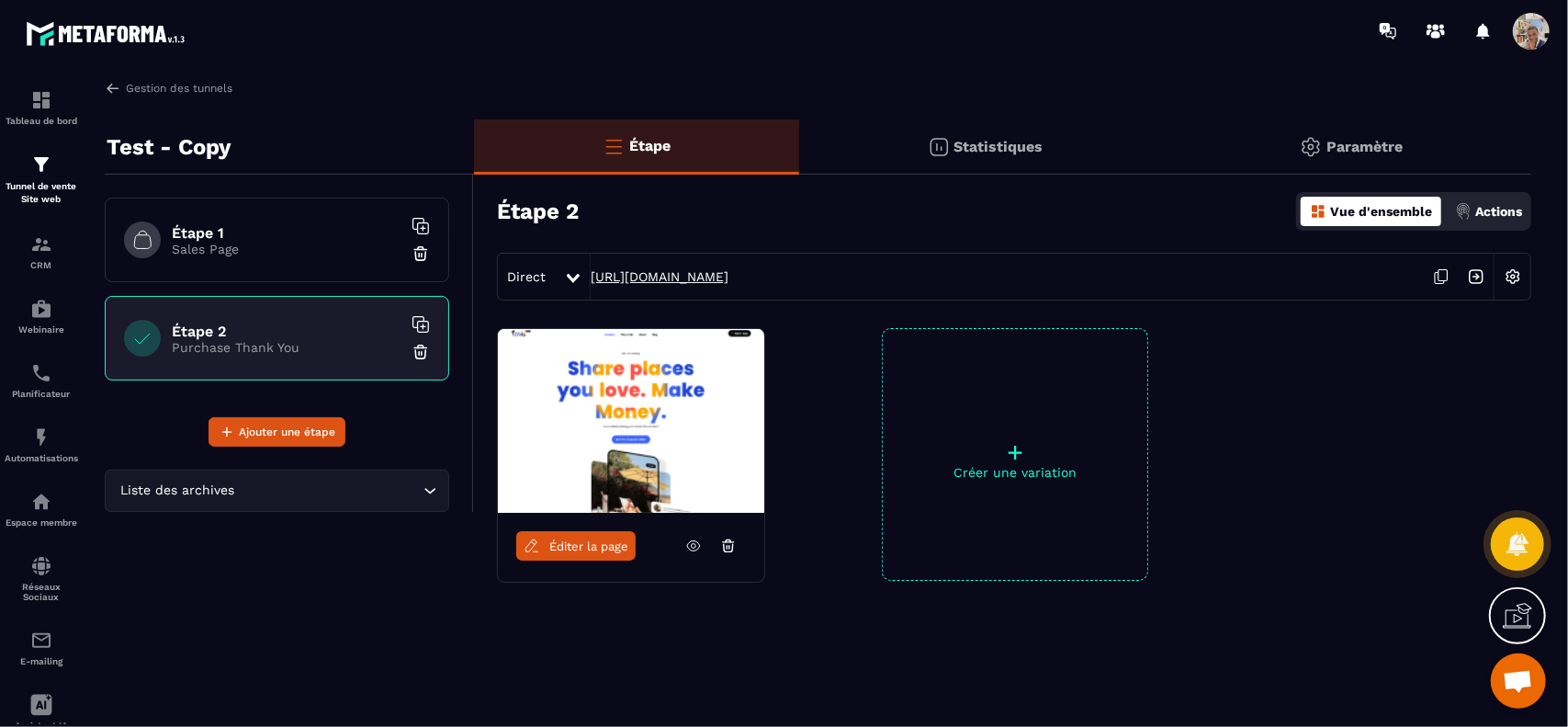
click at [729, 276] on link "[URL][DOMAIN_NAME]" at bounding box center [660, 276] width 138 height 15
click at [112, 86] on img at bounding box center [113, 88] width 17 height 17
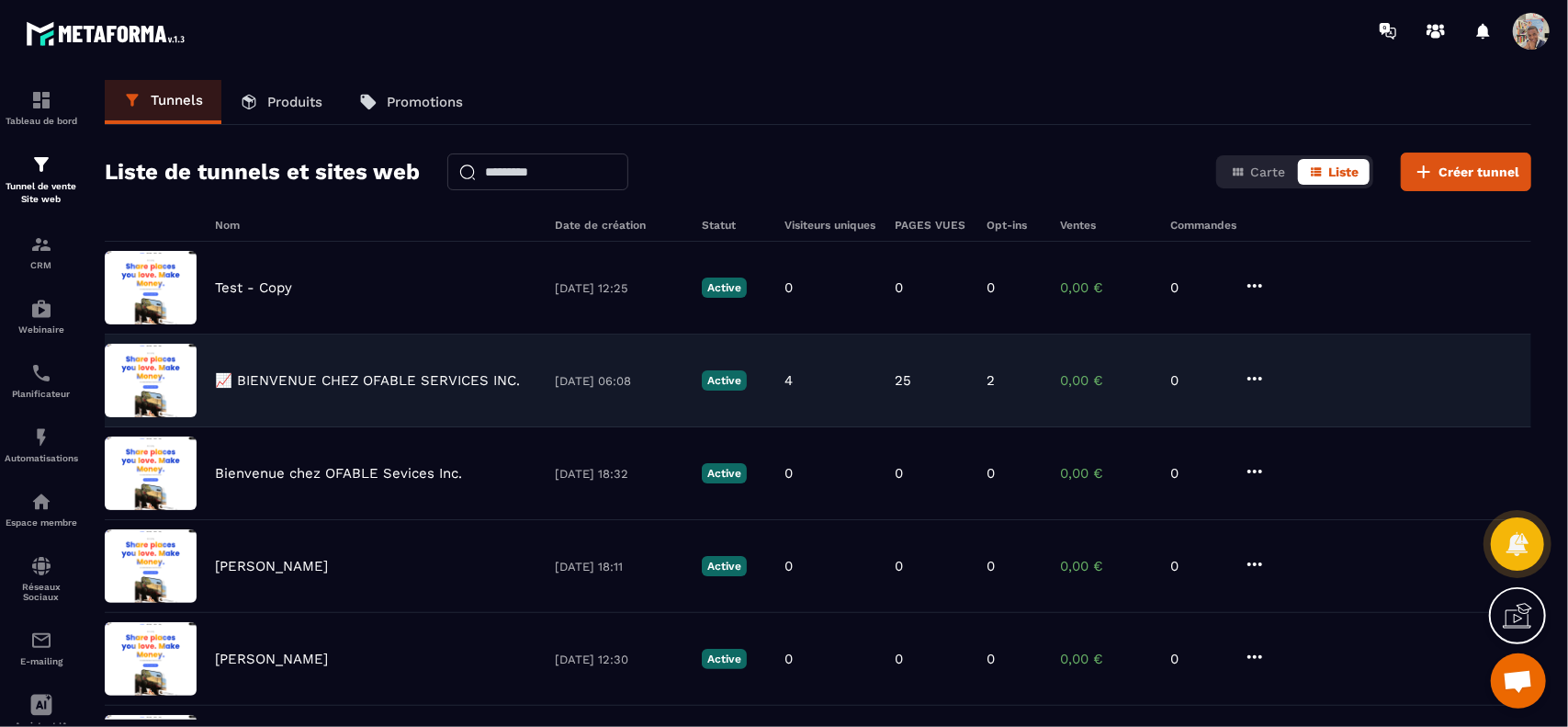
click at [381, 378] on p "📈 BIENVENUE CHEZ OFABLE SERVICES INC." at bounding box center [367, 380] width 305 height 17
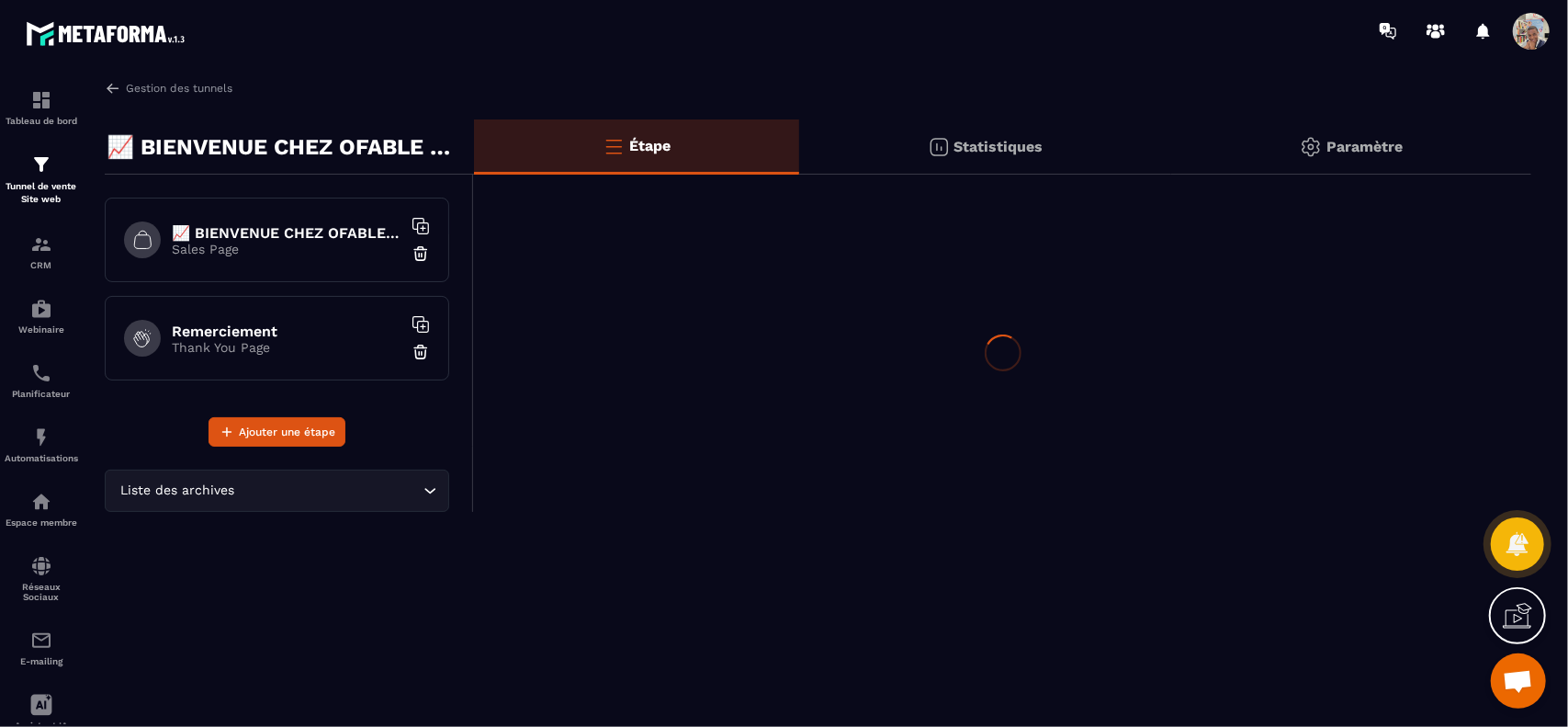
click at [275, 245] on p "Sales Page" at bounding box center [287, 249] width 230 height 15
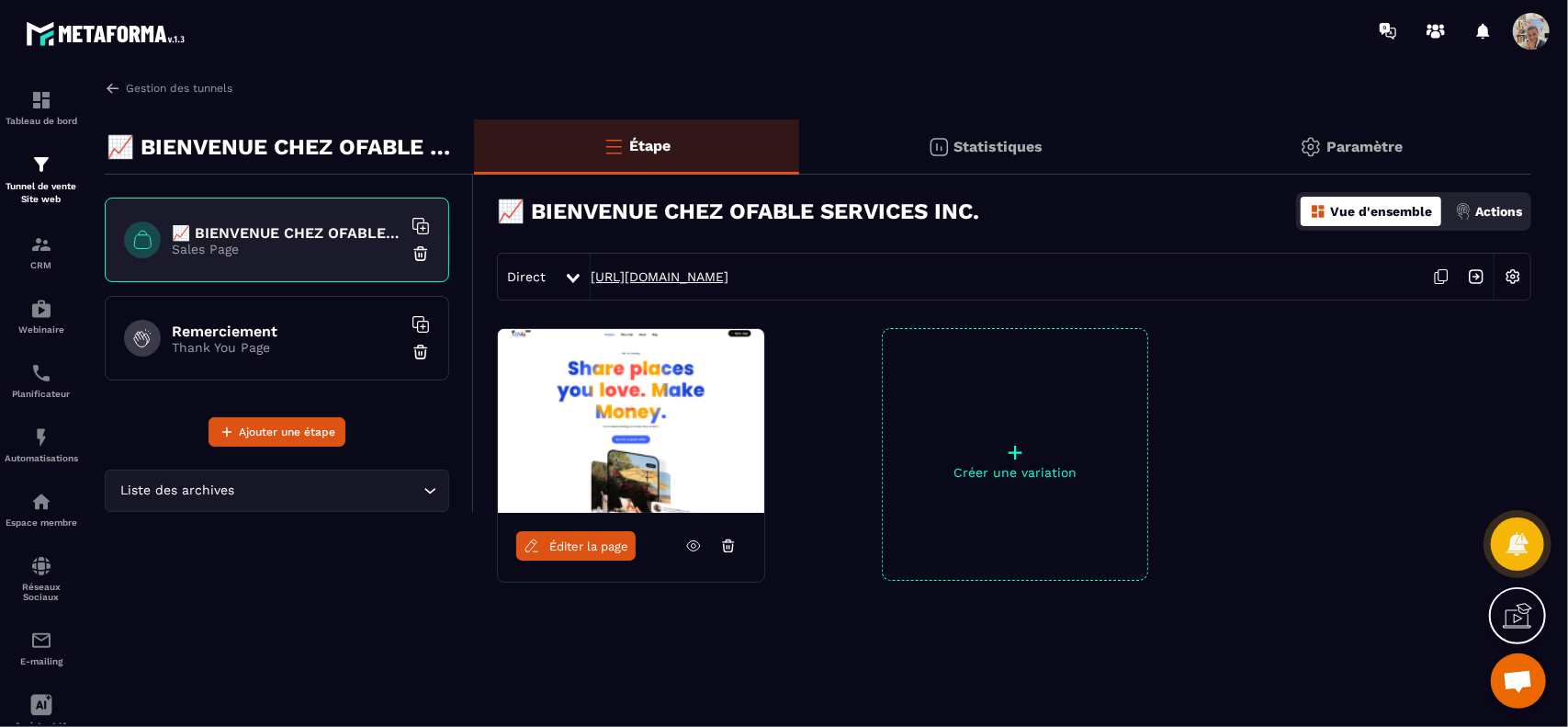
click at [729, 272] on link "[URL][DOMAIN_NAME]" at bounding box center [660, 276] width 138 height 15
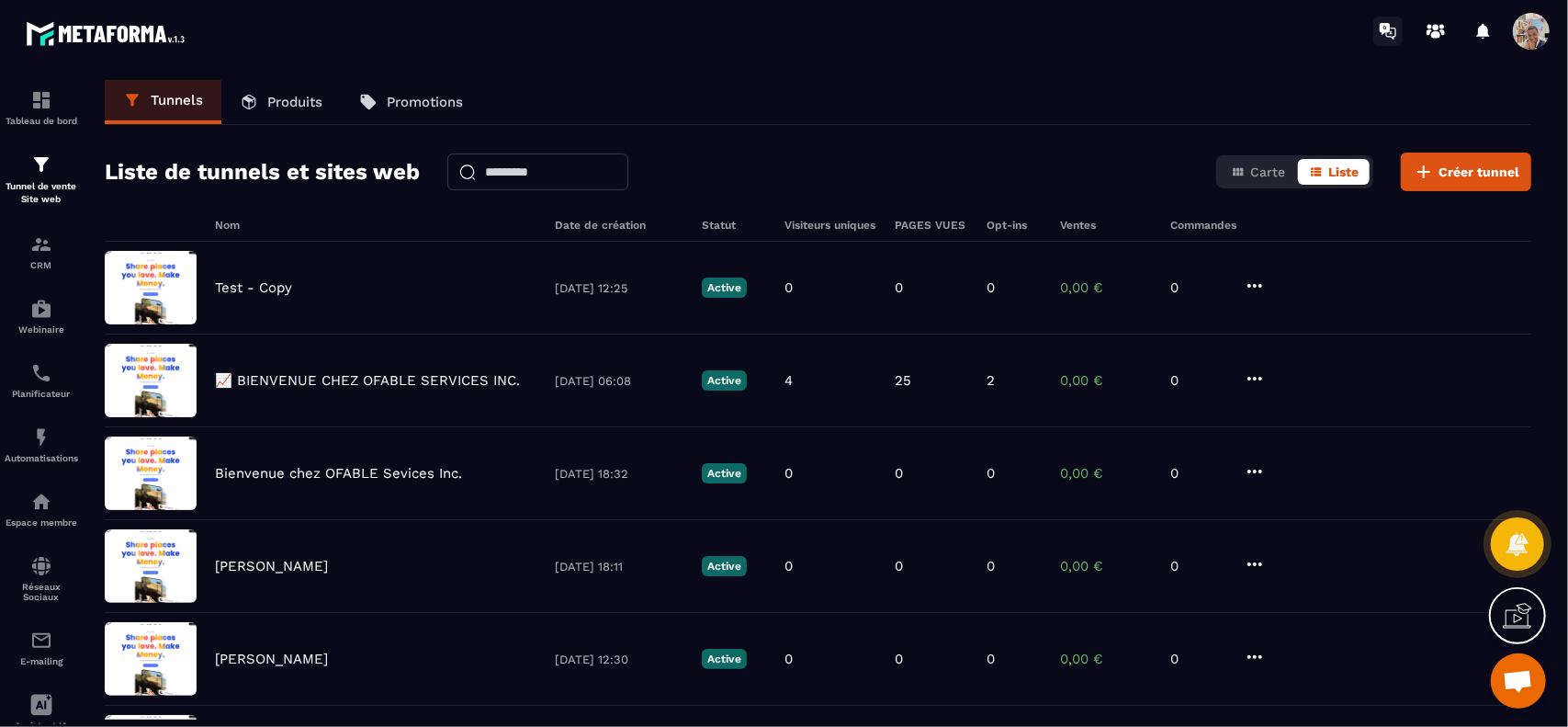
click at [1392, 30] on icon at bounding box center [1388, 31] width 29 height 29
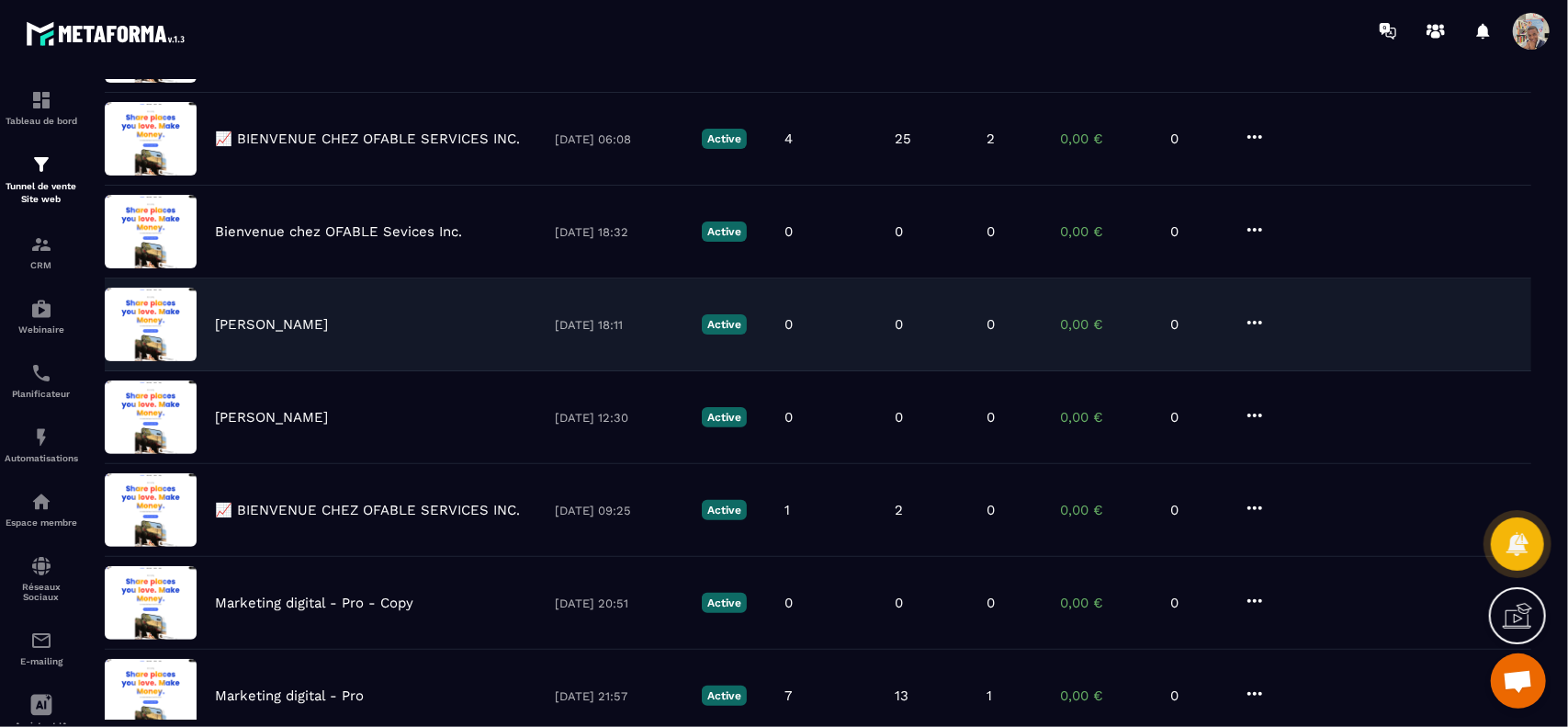
scroll to position [562, 0]
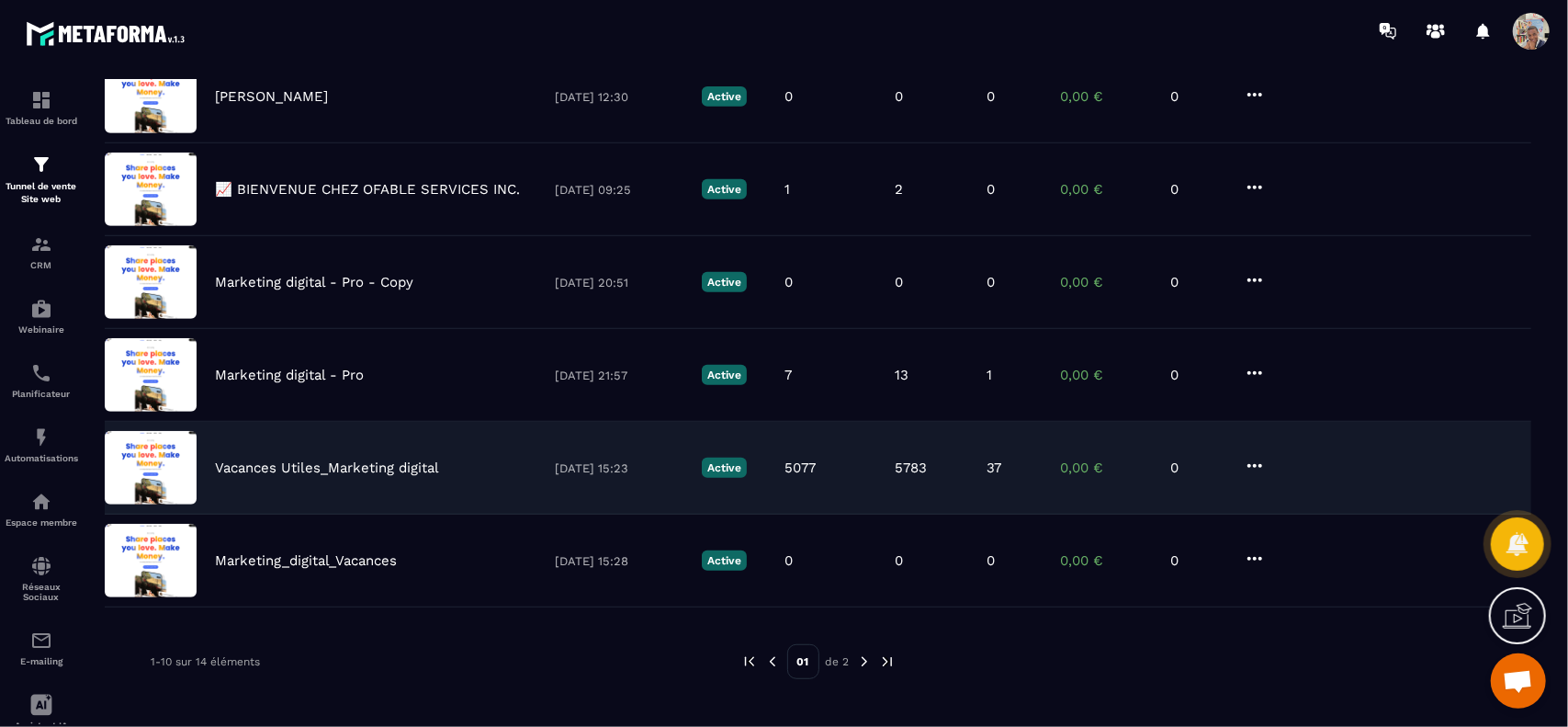
click at [434, 466] on p "Vacances Utiles_Marketing digital" at bounding box center [328, 467] width 225 height 17
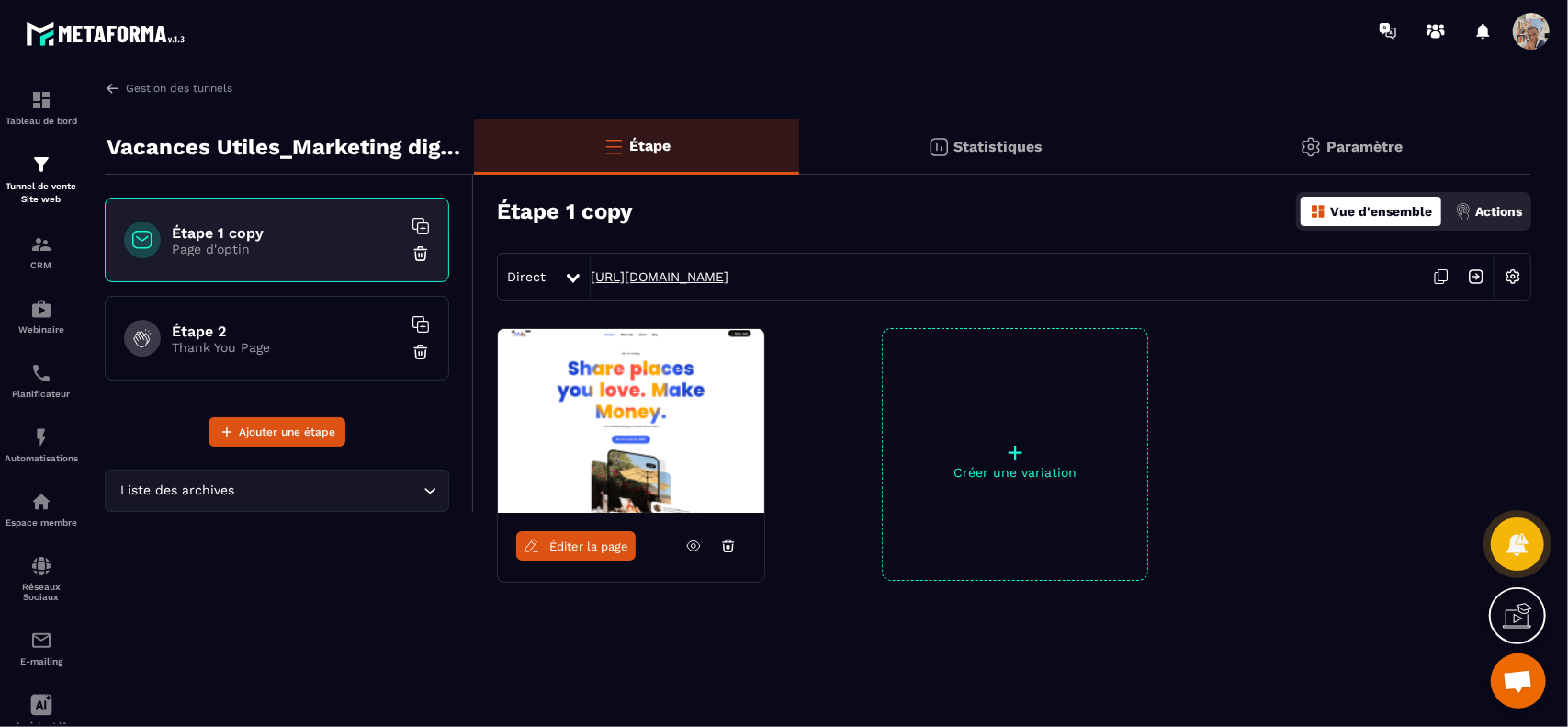
click at [729, 270] on link "[URL][DOMAIN_NAME]" at bounding box center [660, 276] width 138 height 15
click at [42, 712] on icon at bounding box center [41, 705] width 21 height 21
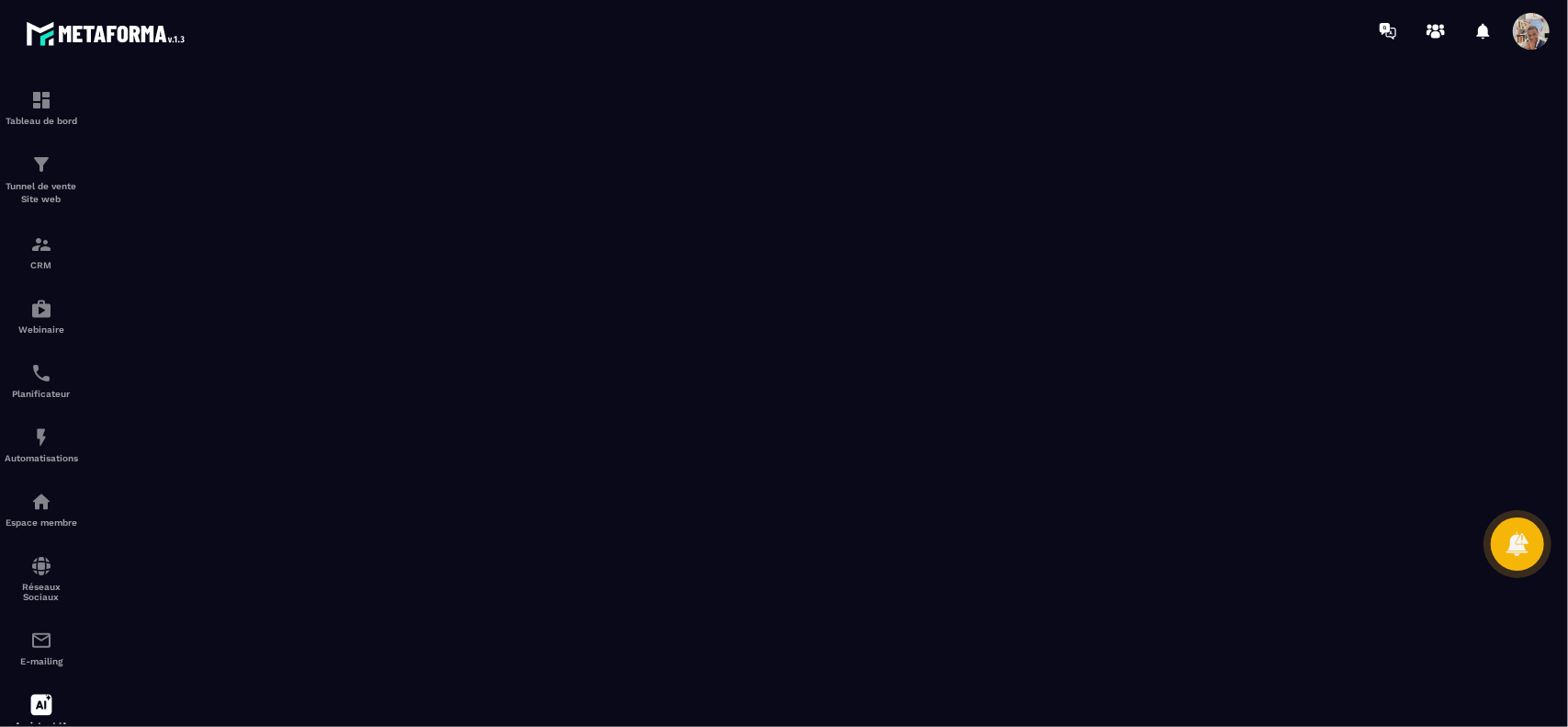
click at [1532, 38] on span at bounding box center [1531, 31] width 37 height 37
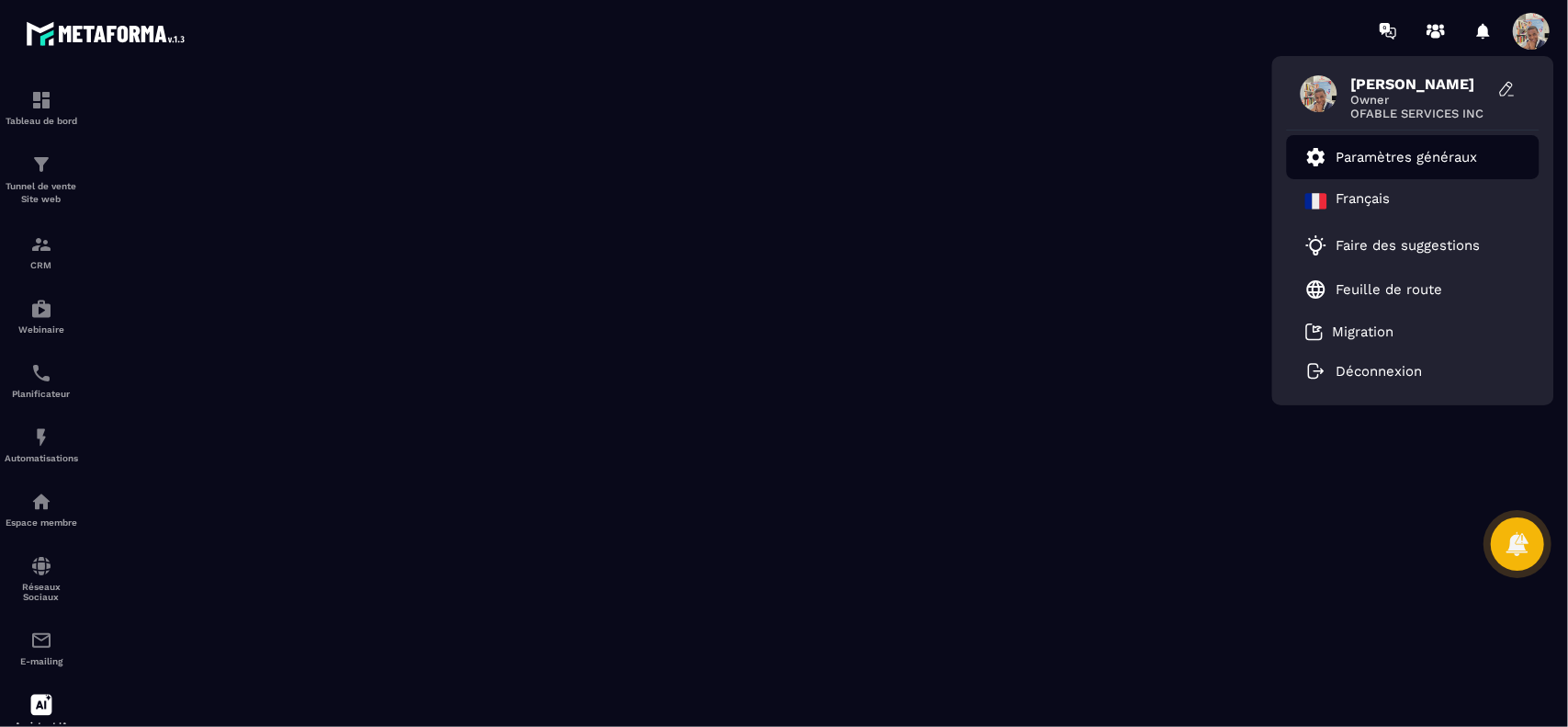
click at [1412, 159] on p "Paramètres généraux" at bounding box center [1407, 157] width 142 height 17
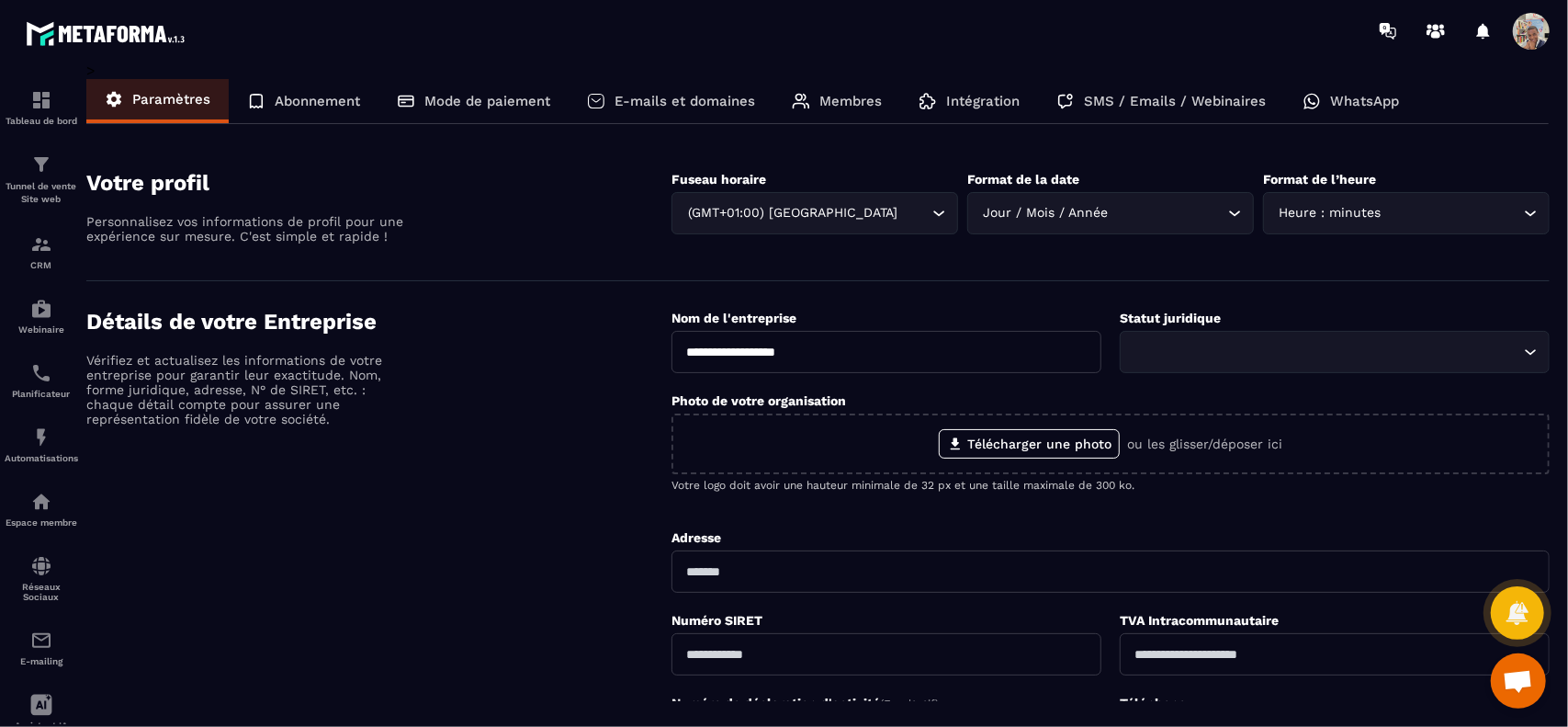
click at [1530, 40] on span at bounding box center [1531, 31] width 37 height 37
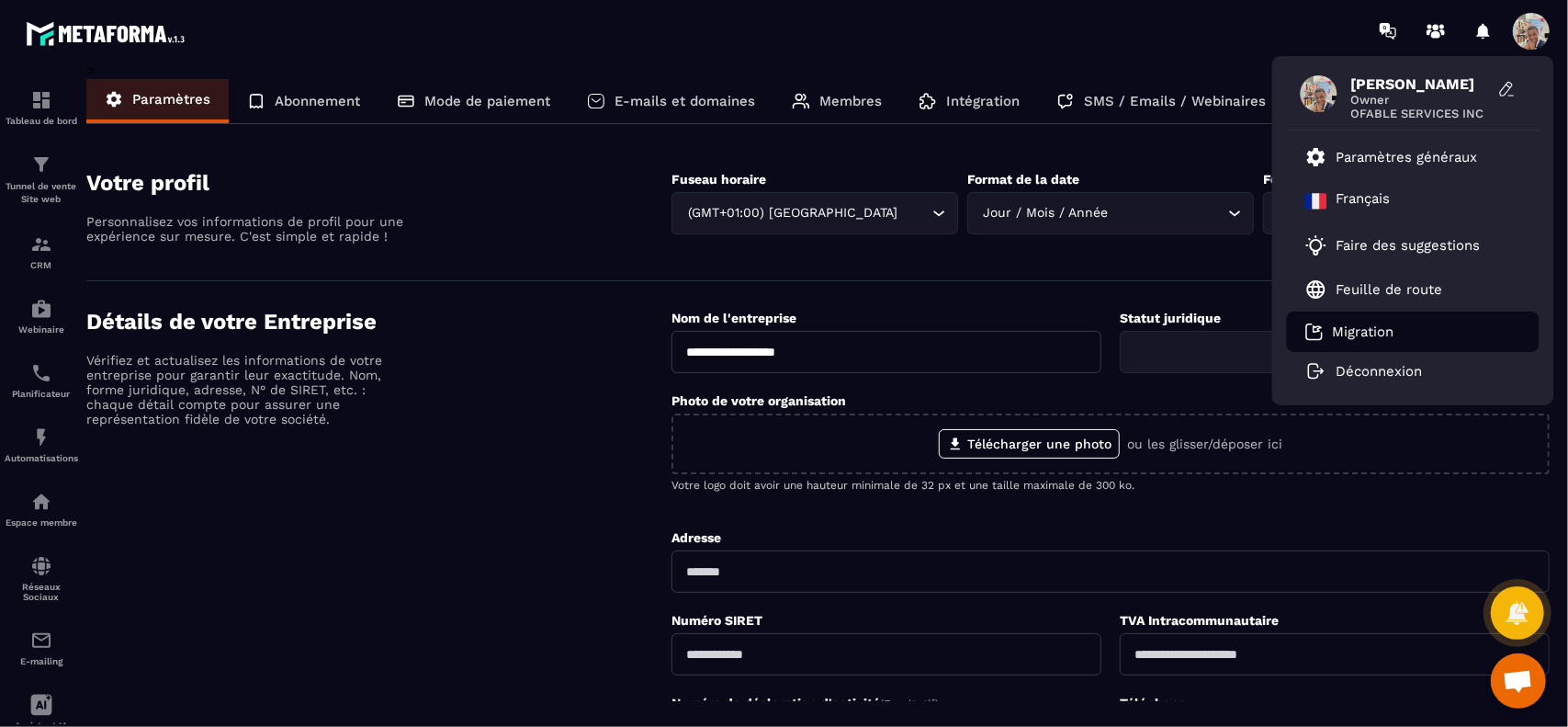
click at [1350, 330] on p "Migration" at bounding box center [1363, 331] width 62 height 17
click at [151, 27] on img at bounding box center [109, 33] width 166 height 34
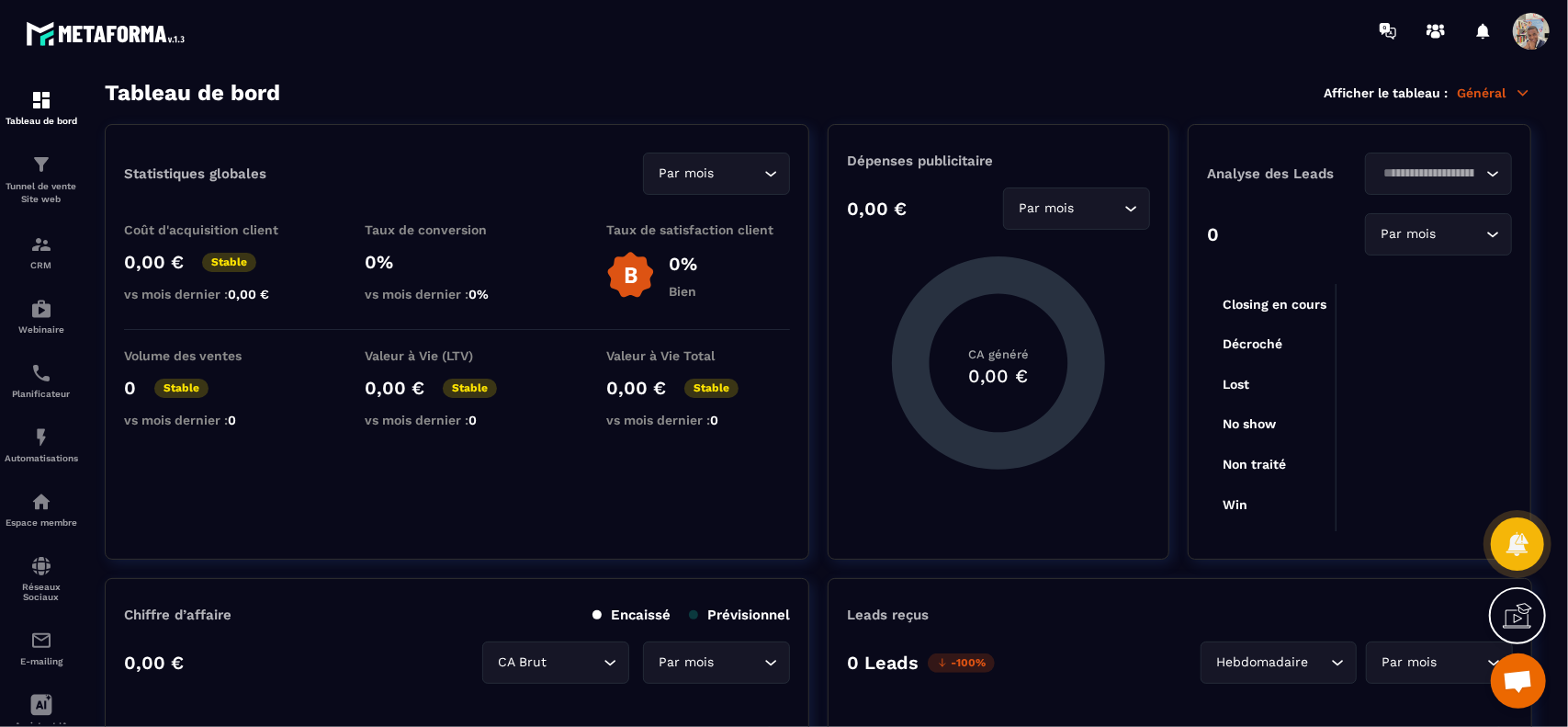
click at [1529, 36] on span at bounding box center [1531, 31] width 37 height 37
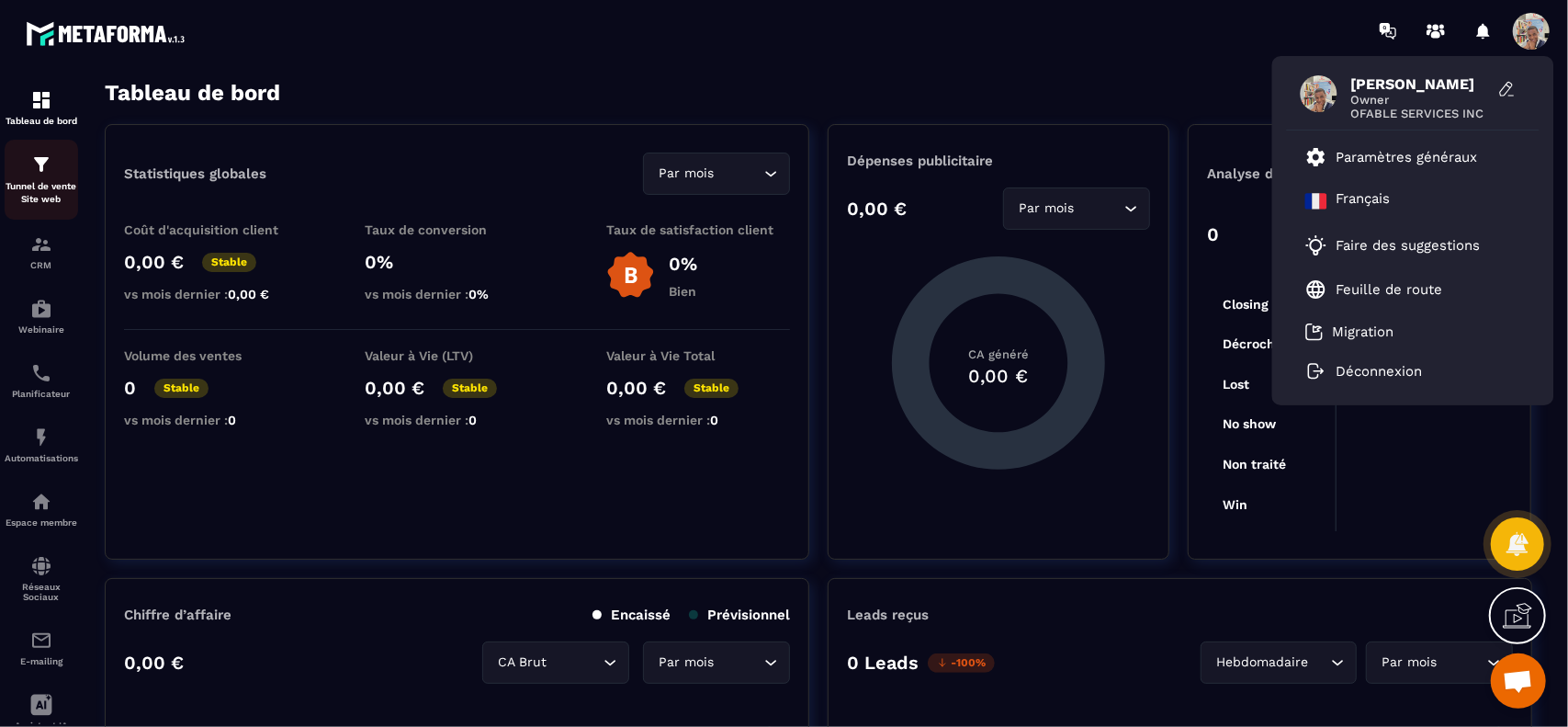
click at [41, 163] on img at bounding box center [41, 165] width 22 height 22
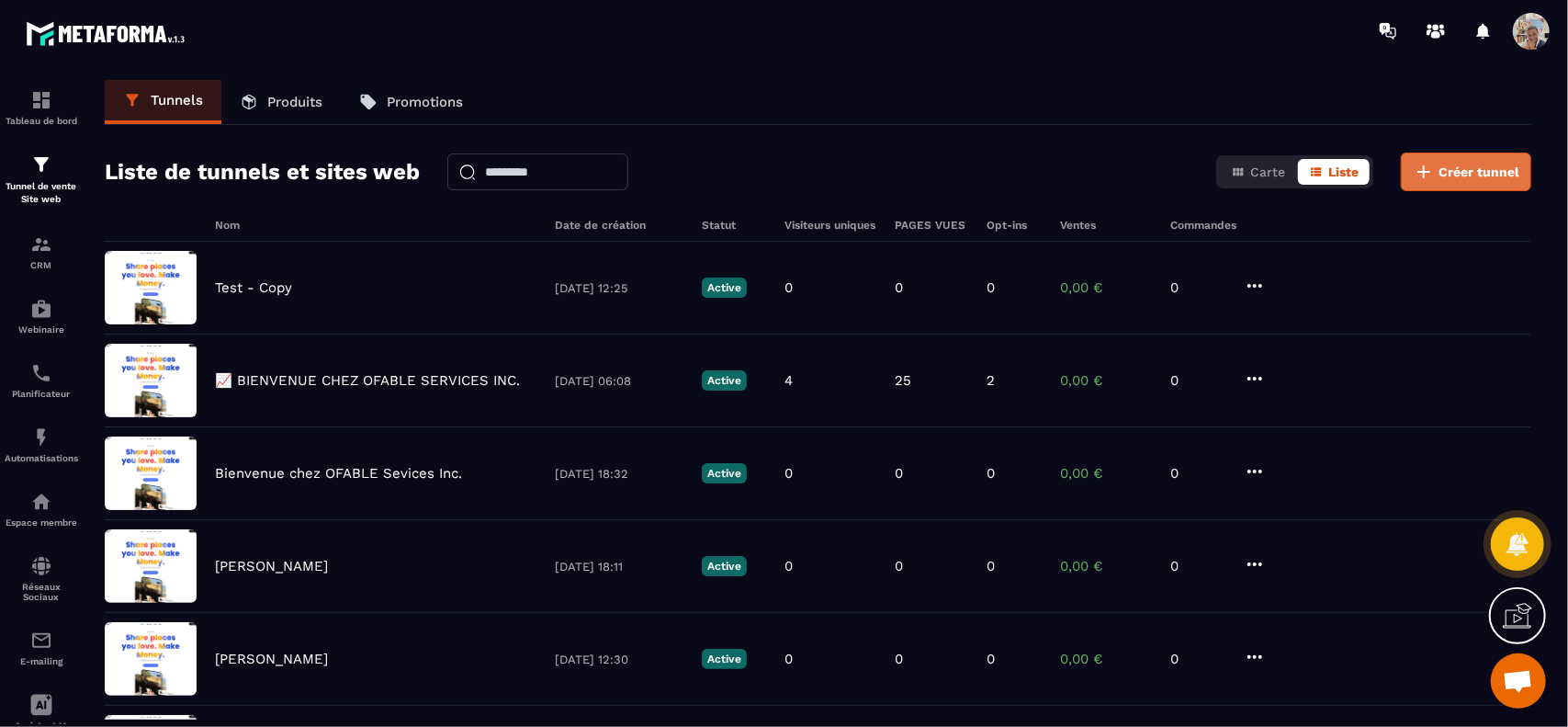
click at [1436, 166] on button "Créer tunnel" at bounding box center [1466, 172] width 131 height 39
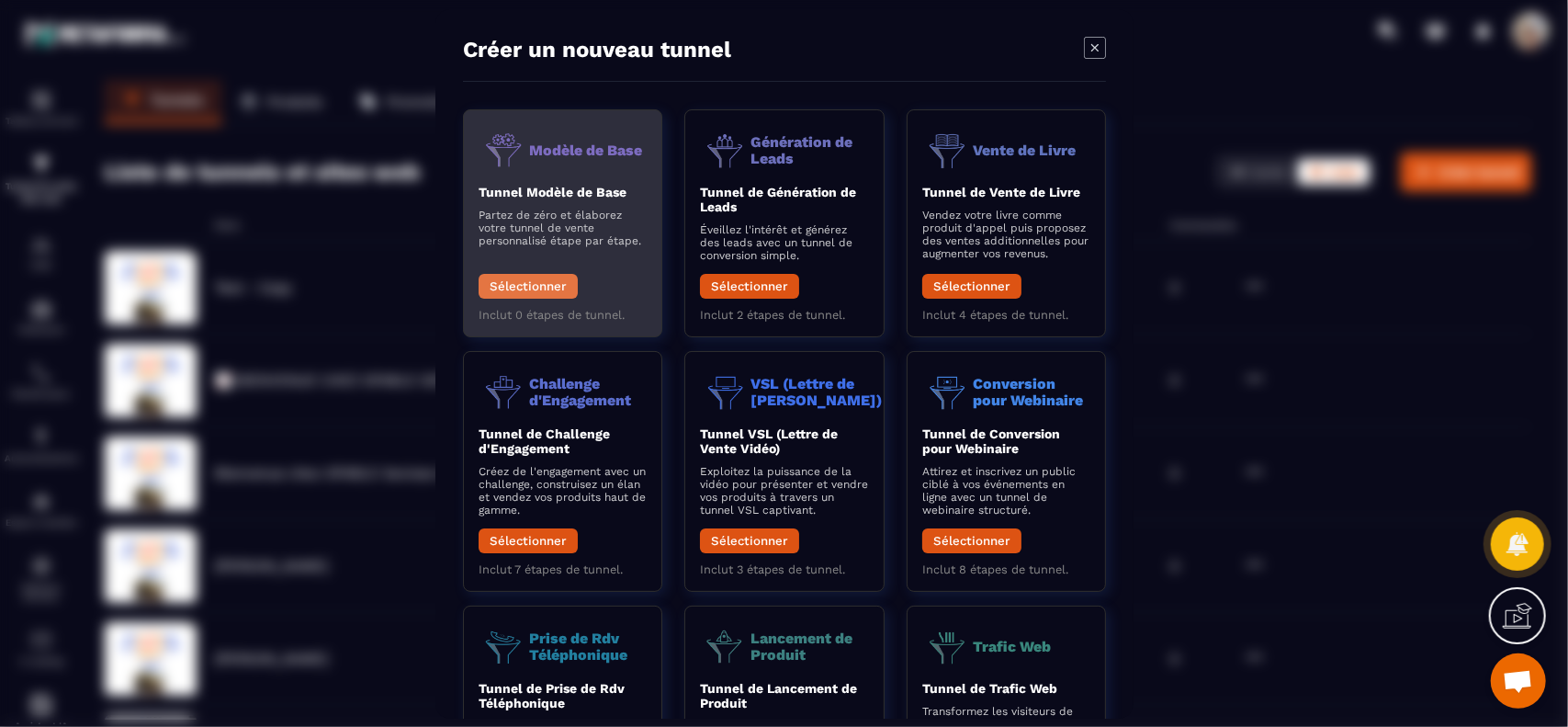
click at [525, 292] on button "Sélectionner" at bounding box center [528, 285] width 99 height 25
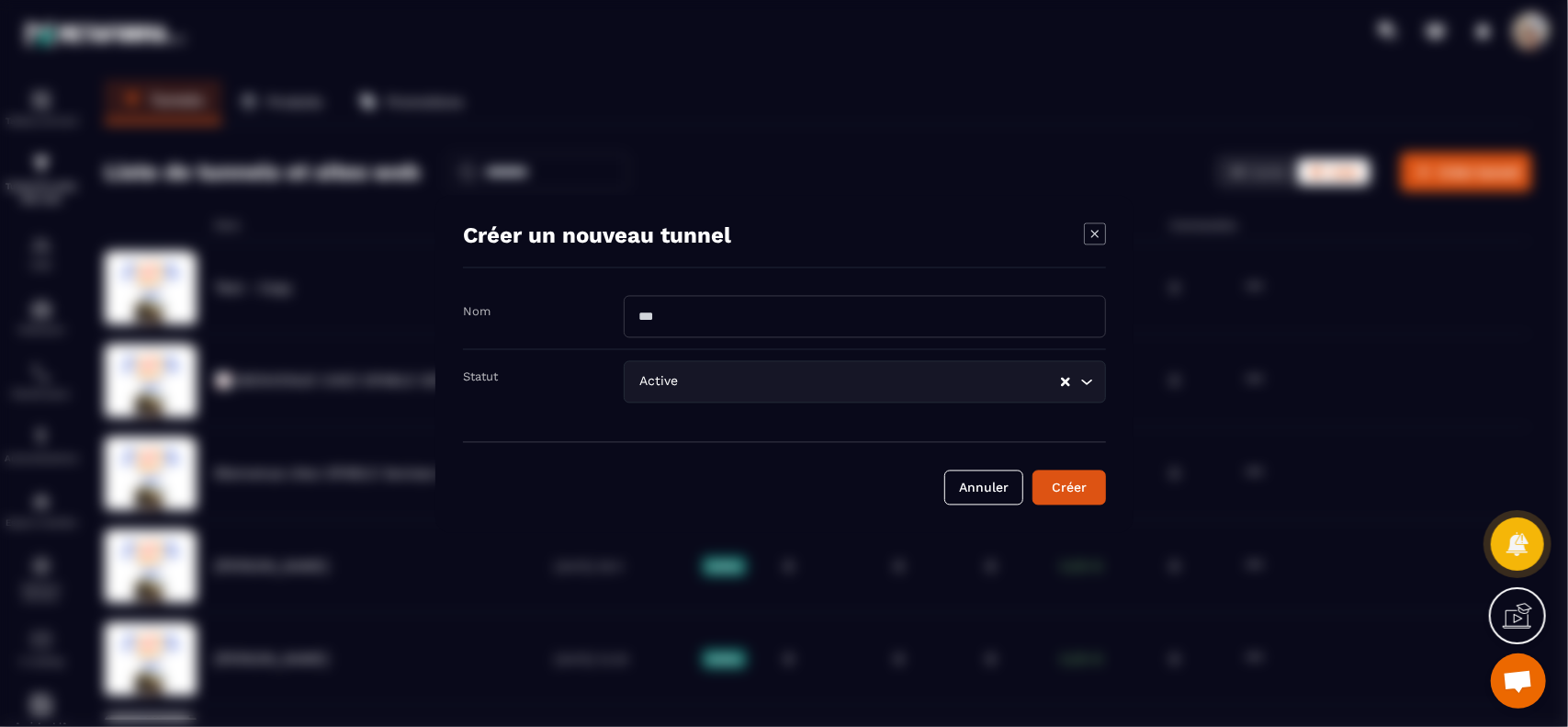
click at [711, 318] on input "Modal window" at bounding box center [865, 316] width 482 height 42
type input "*******"
click at [1074, 485] on div "Créer" at bounding box center [1069, 487] width 50 height 18
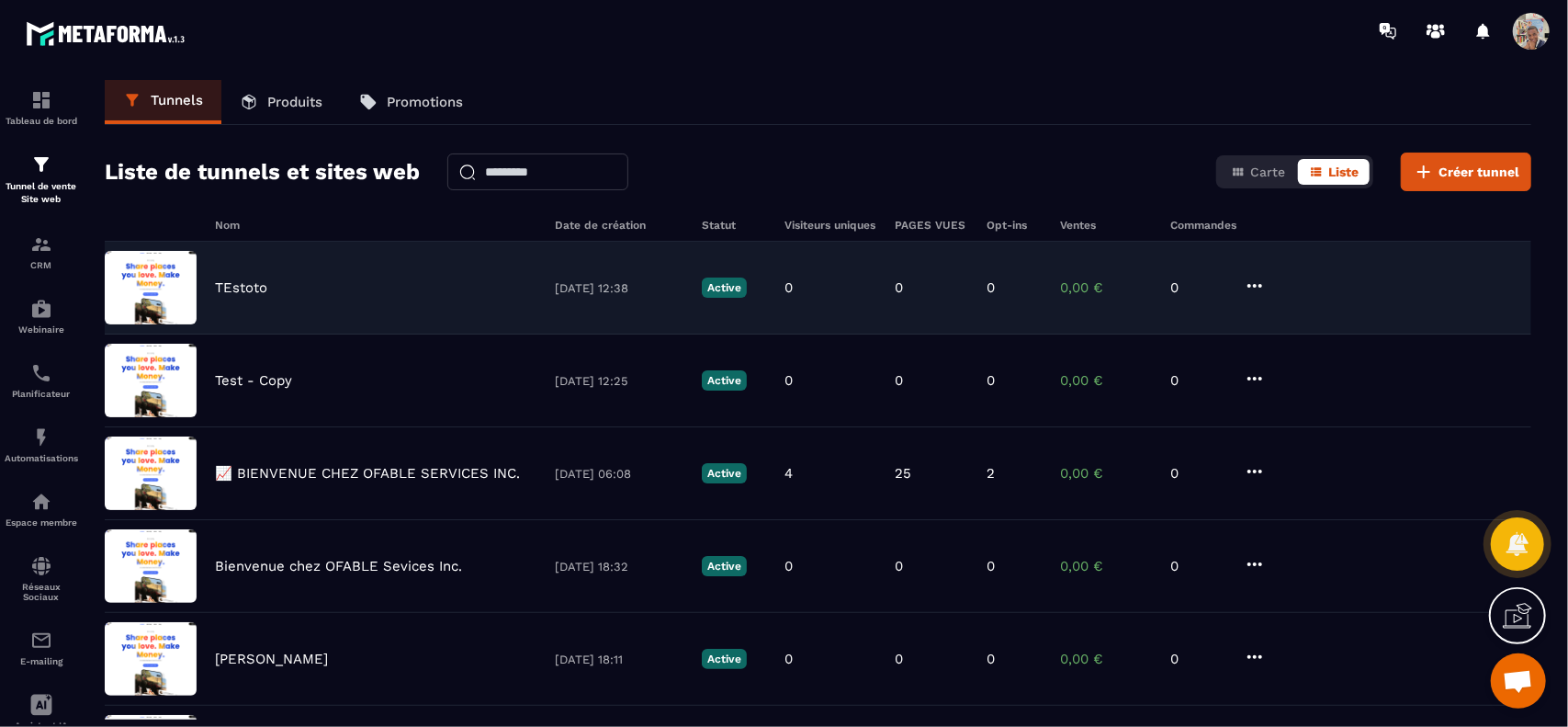
click at [409, 283] on div "TEstoto" at bounding box center [375, 287] width 321 height 17
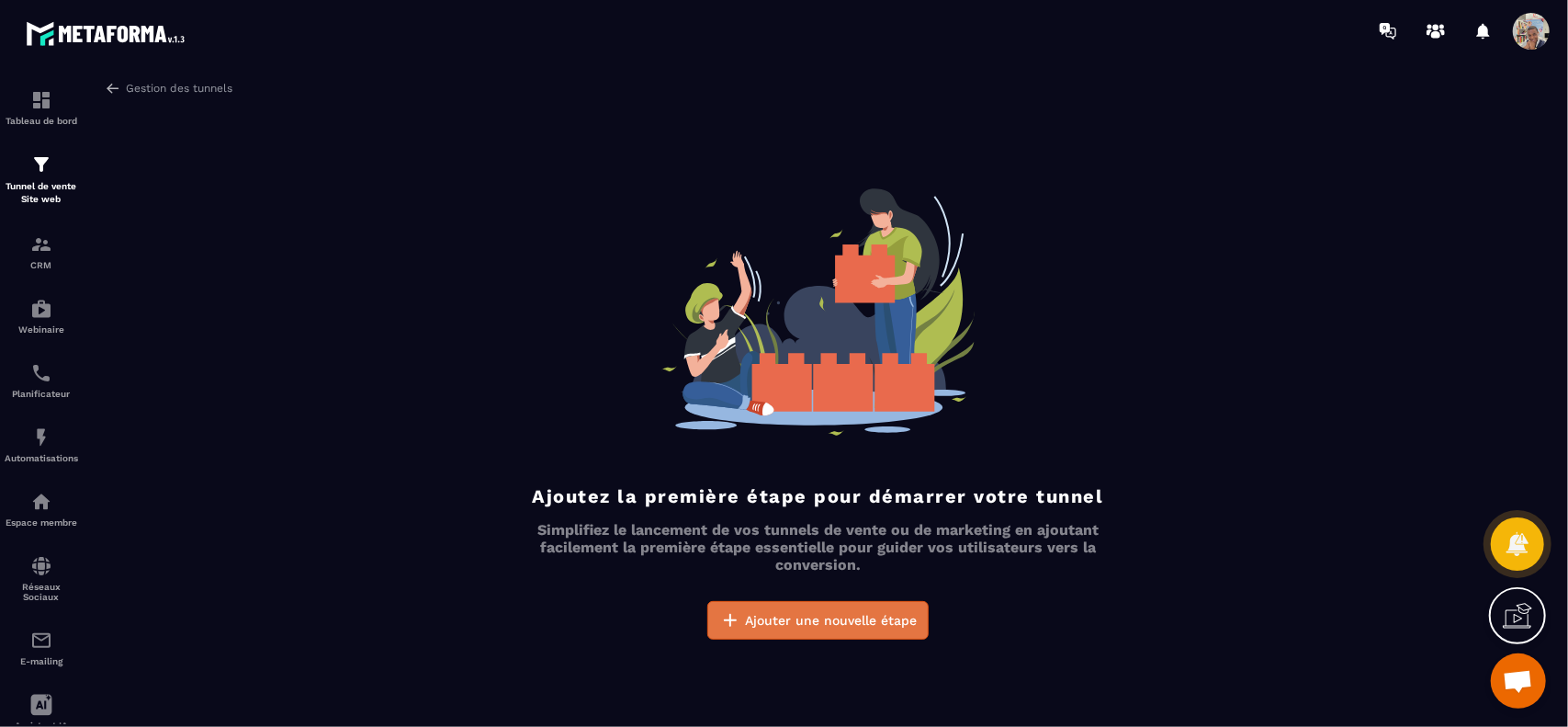
click at [775, 617] on span "Ajouter une nouvelle étape" at bounding box center [831, 620] width 172 height 18
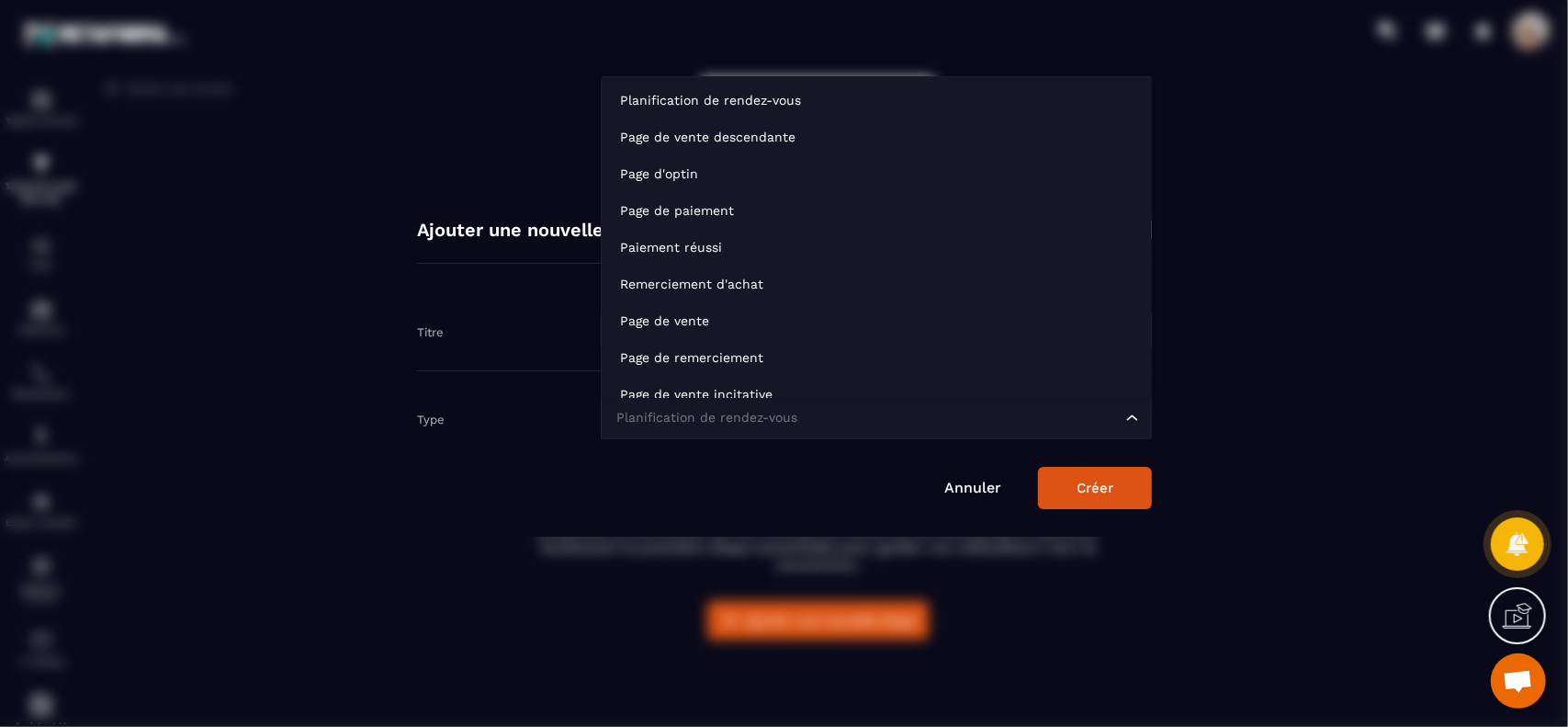
click at [826, 420] on input "Search for option" at bounding box center [867, 418] width 509 height 20
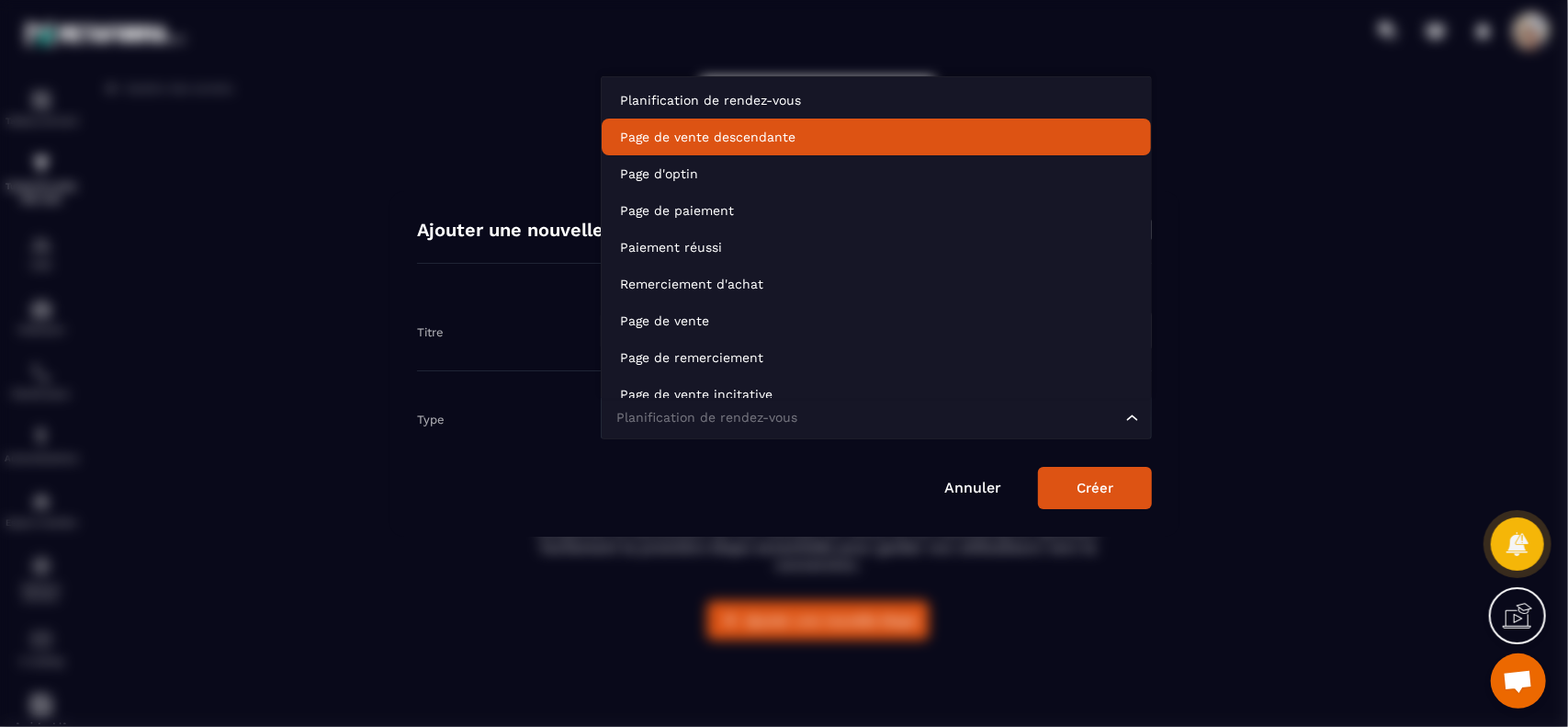
click at [790, 144] on p "Page de vente descendante" at bounding box center [876, 137] width 513 height 18
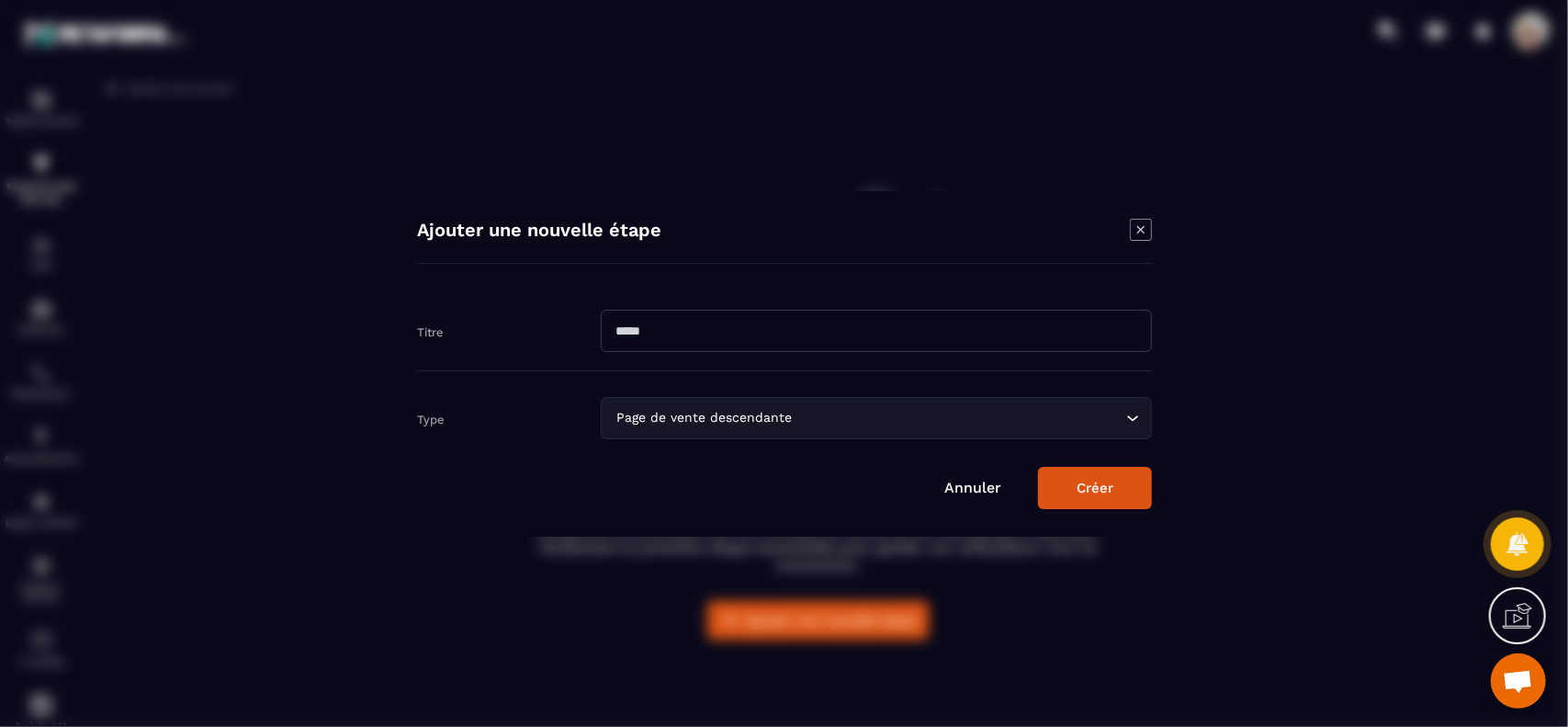
click at [861, 329] on input "Modal window" at bounding box center [876, 330] width 551 height 42
type input "**********"
click at [1072, 488] on button "Créer" at bounding box center [1095, 488] width 114 height 42
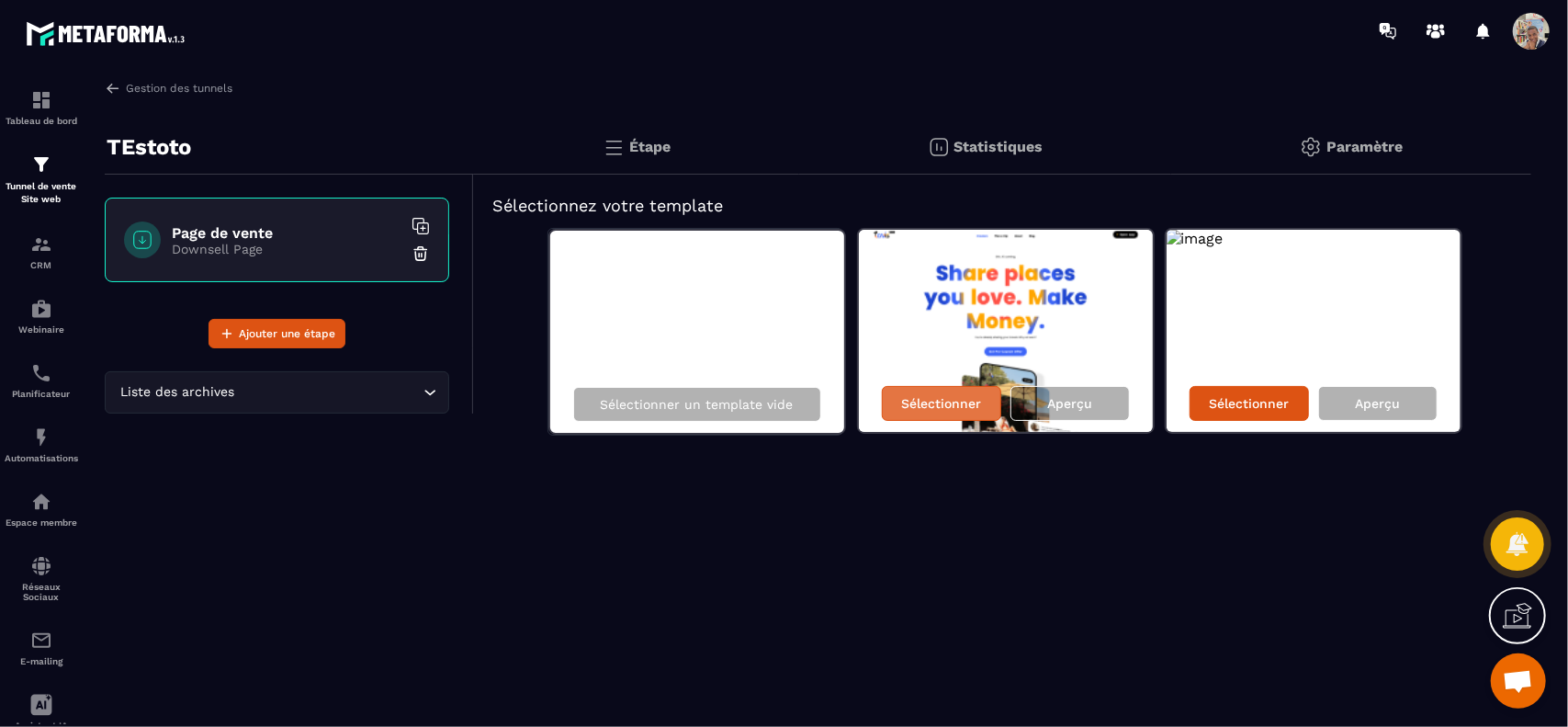
click at [948, 398] on p "Sélectionner" at bounding box center [940, 403] width 80 height 15
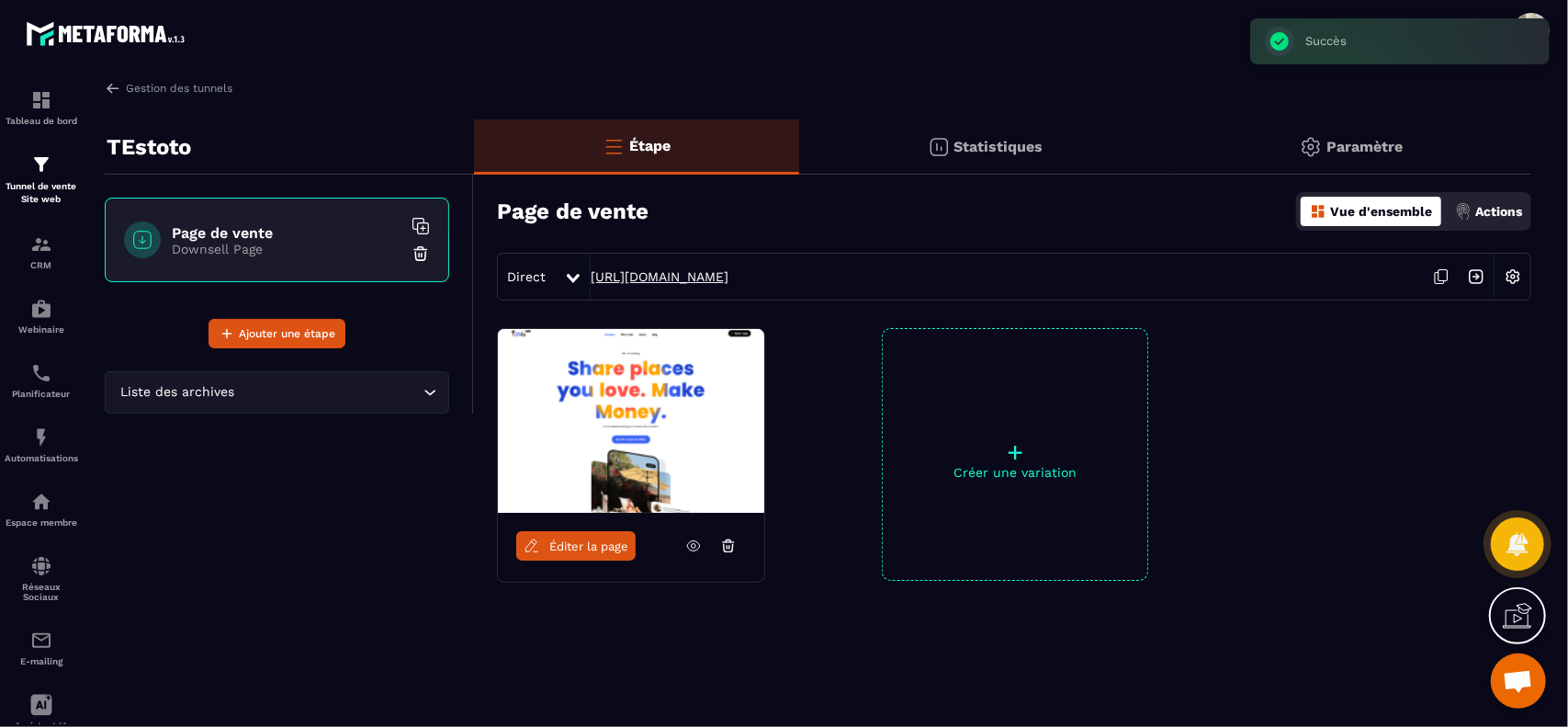
click at [729, 273] on link "[URL][DOMAIN_NAME]" at bounding box center [660, 276] width 138 height 15
click at [691, 543] on icon at bounding box center [694, 546] width 17 height 17
click at [596, 546] on span "Éditer la page" at bounding box center [589, 546] width 79 height 14
